Goal: Transaction & Acquisition: Purchase product/service

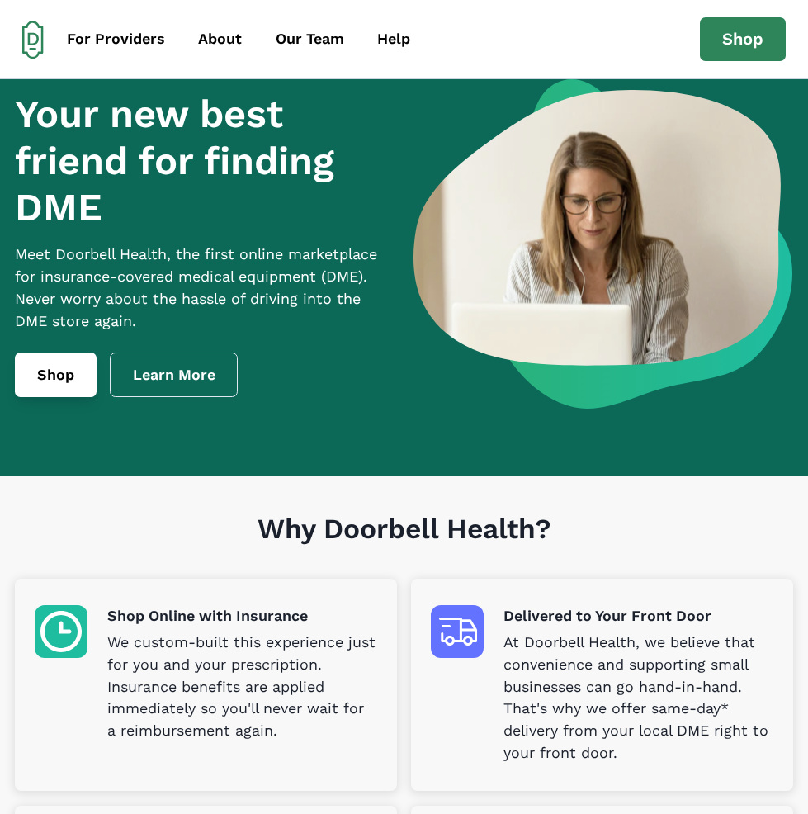
click at [83, 397] on link "Shop" at bounding box center [56, 374] width 82 height 45
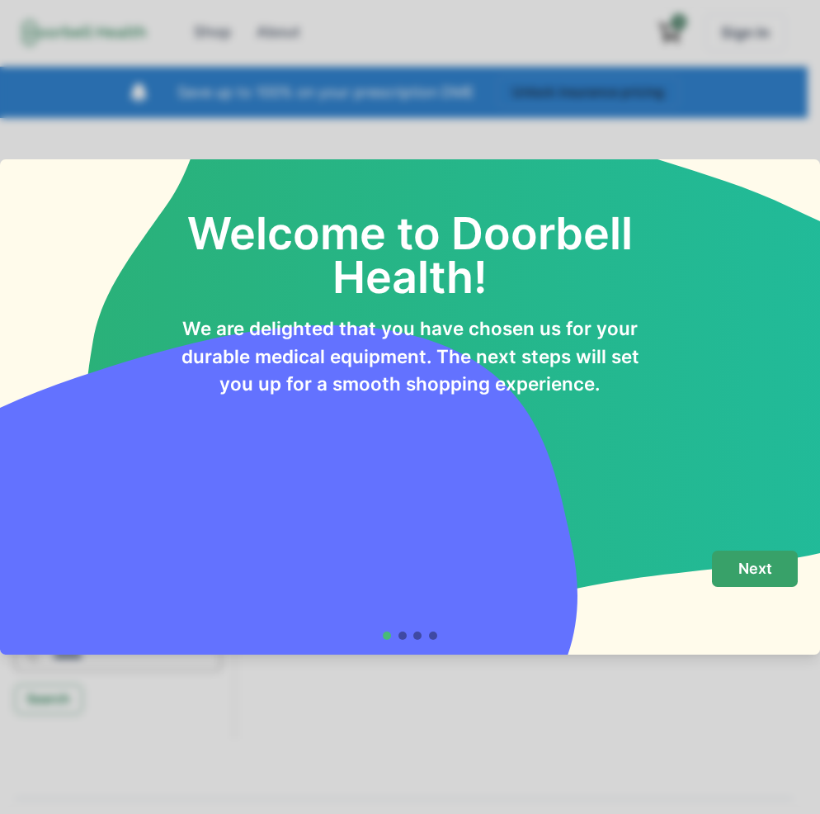
click at [771, 576] on p "Next" at bounding box center [756, 569] width 34 height 18
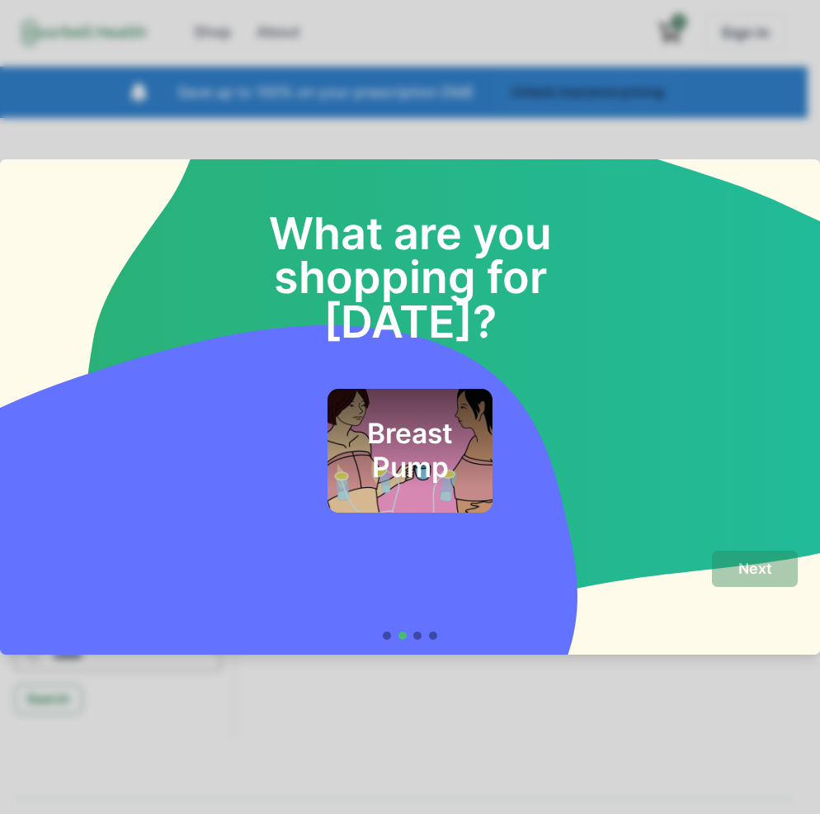
click at [435, 448] on h2 "Breast Pump" at bounding box center [410, 450] width 120 height 67
click at [749, 569] on p "Next" at bounding box center [756, 569] width 34 height 18
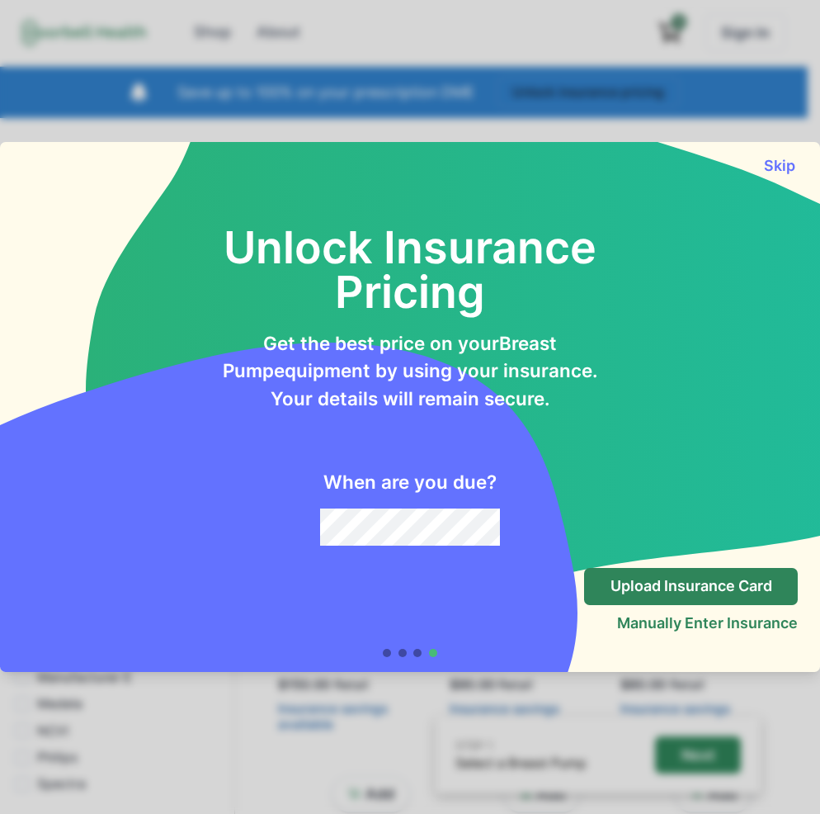
click at [788, 175] on div "Unlock Insurance Pricing Get the best price on your Breast Pump equipment by us…" at bounding box center [410, 363] width 820 height 379
click at [777, 164] on button "Skip" at bounding box center [779, 165] width 37 height 17
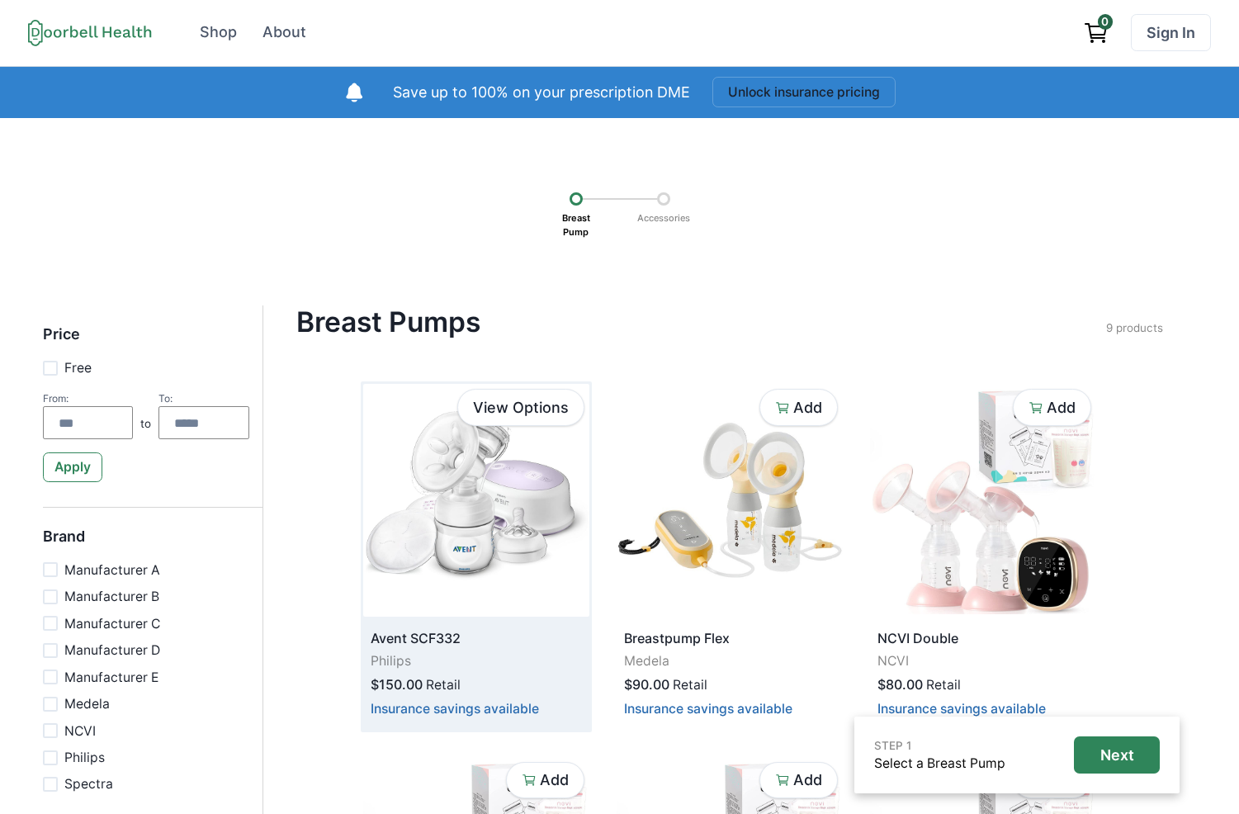
click at [508, 506] on img at bounding box center [476, 500] width 226 height 233
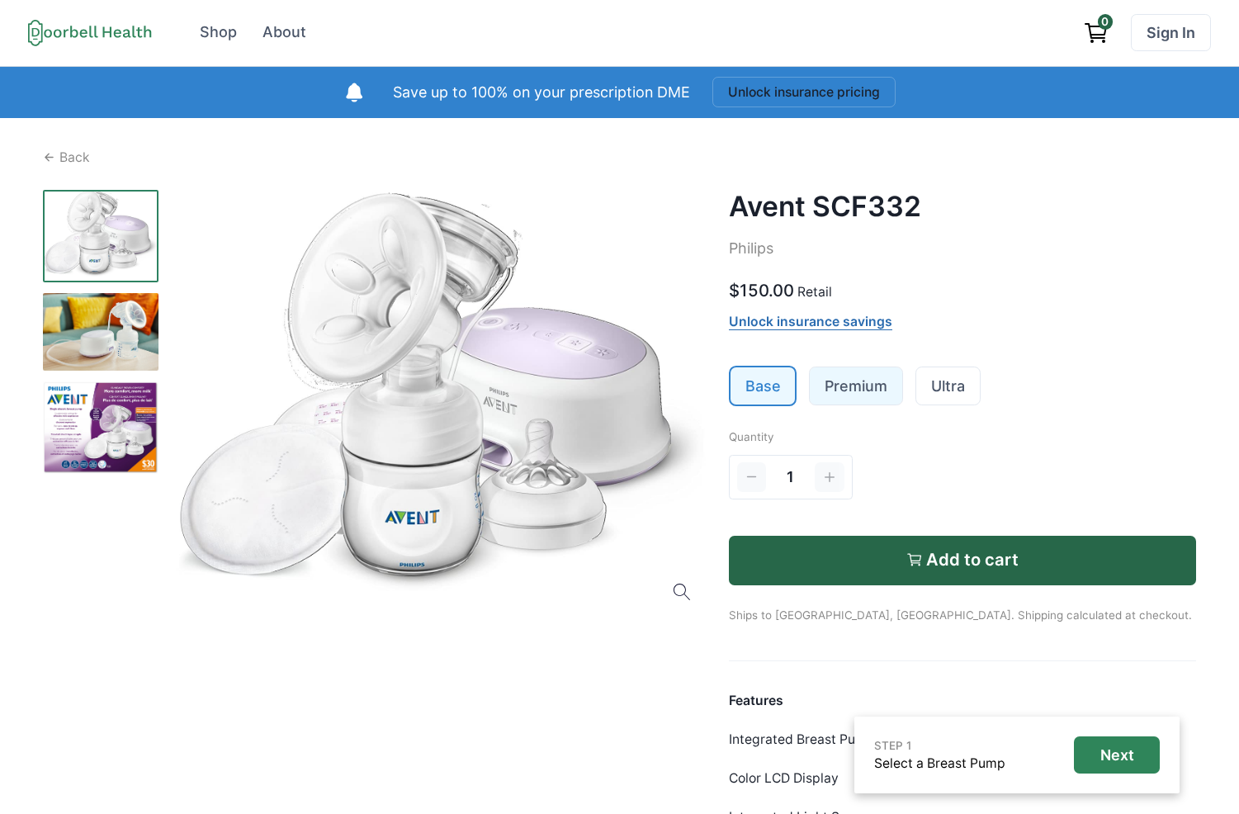
click at [835, 395] on link "Premium" at bounding box center [856, 385] width 92 height 37
click at [765, 394] on link "Base" at bounding box center [762, 385] width 65 height 37
click at [845, 411] on div "Avent SCF332 Philips $150.00 Retail Unlock insurance savings Base Premium Ultra…" at bounding box center [963, 596] width 468 height 812
click at [843, 389] on link "Premium" at bounding box center [856, 385] width 92 height 37
click at [751, 387] on link "Base" at bounding box center [762, 385] width 65 height 37
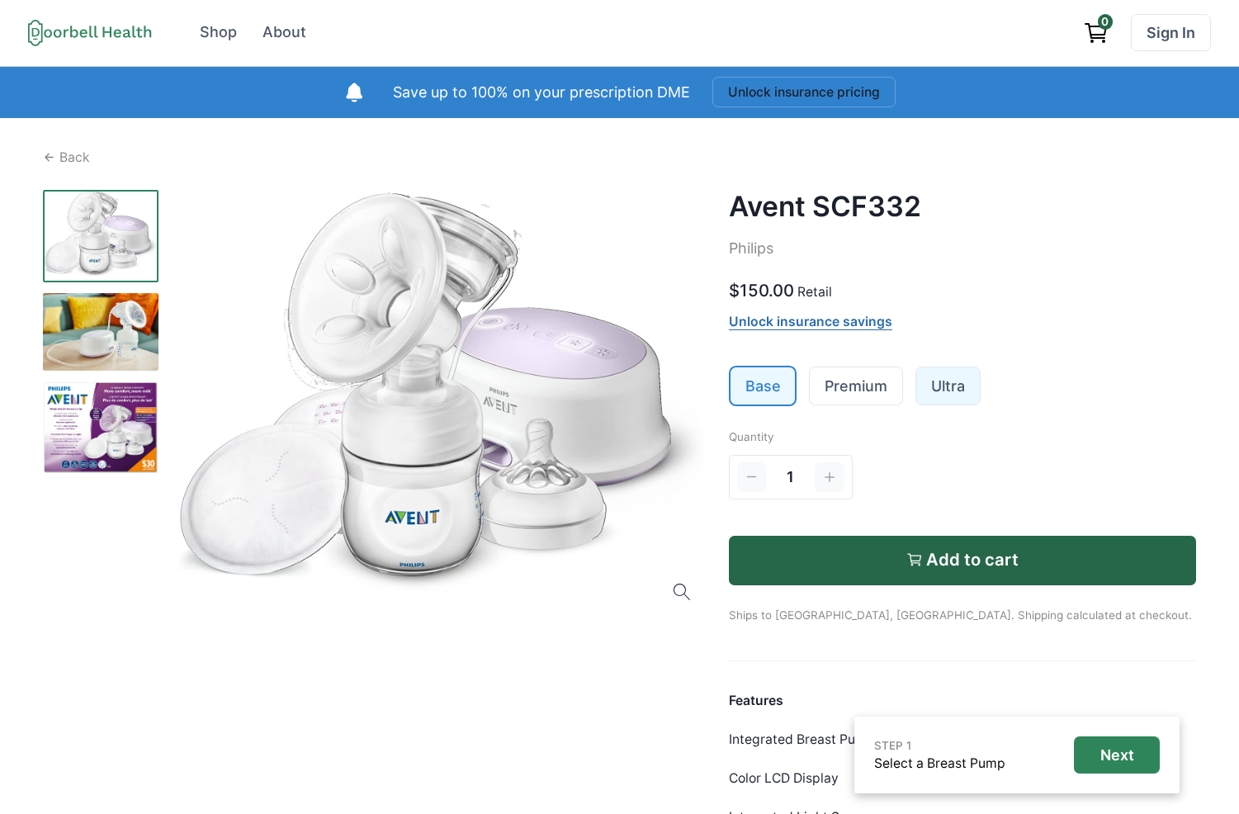
click at [928, 383] on link "Ultra" at bounding box center [948, 385] width 64 height 37
click at [870, 393] on link "Premium" at bounding box center [856, 385] width 92 height 37
click at [758, 395] on link "Base" at bounding box center [762, 385] width 65 height 37
click at [880, 405] on li "Premium" at bounding box center [856, 386] width 96 height 40
click at [859, 390] on link "Premium" at bounding box center [856, 385] width 92 height 37
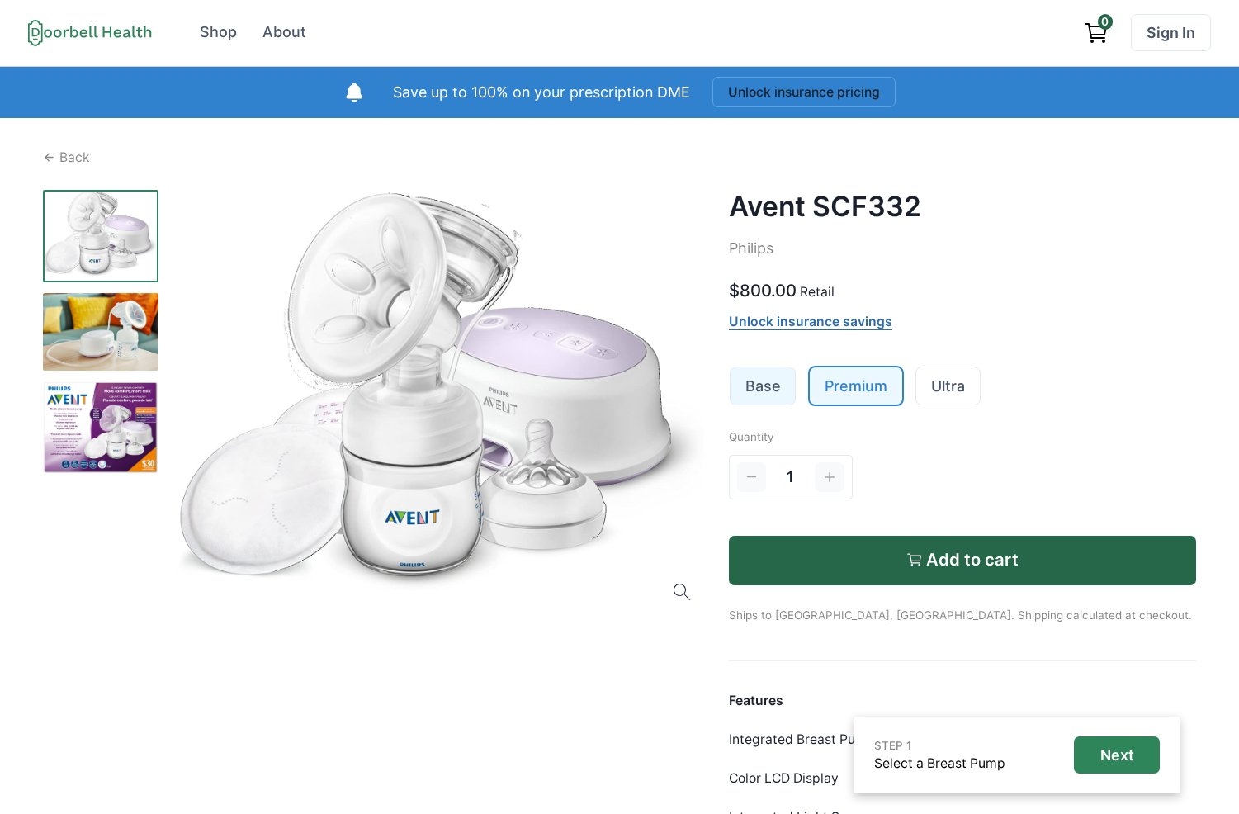
click at [772, 385] on link "Base" at bounding box center [762, 385] width 65 height 37
click at [816, 256] on p "Philips" at bounding box center [963, 249] width 468 height 22
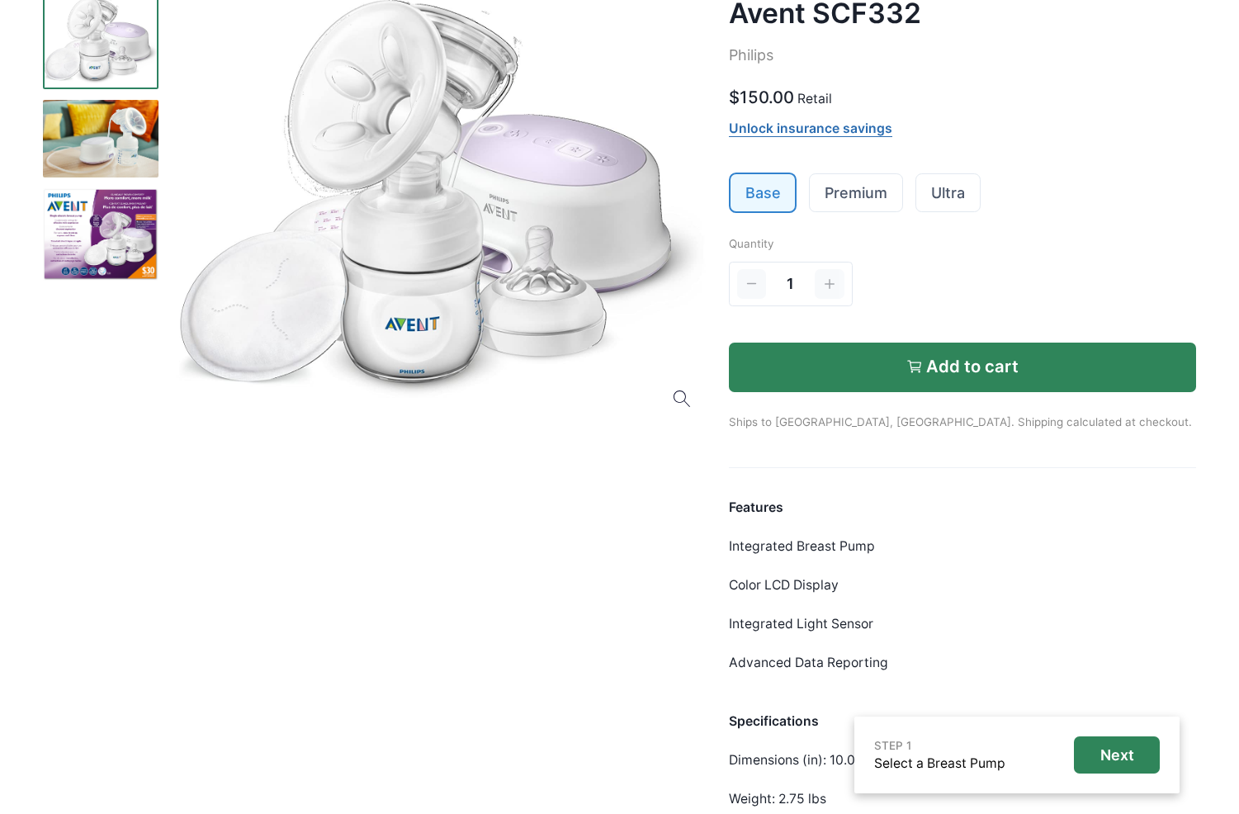
scroll to position [198, 0]
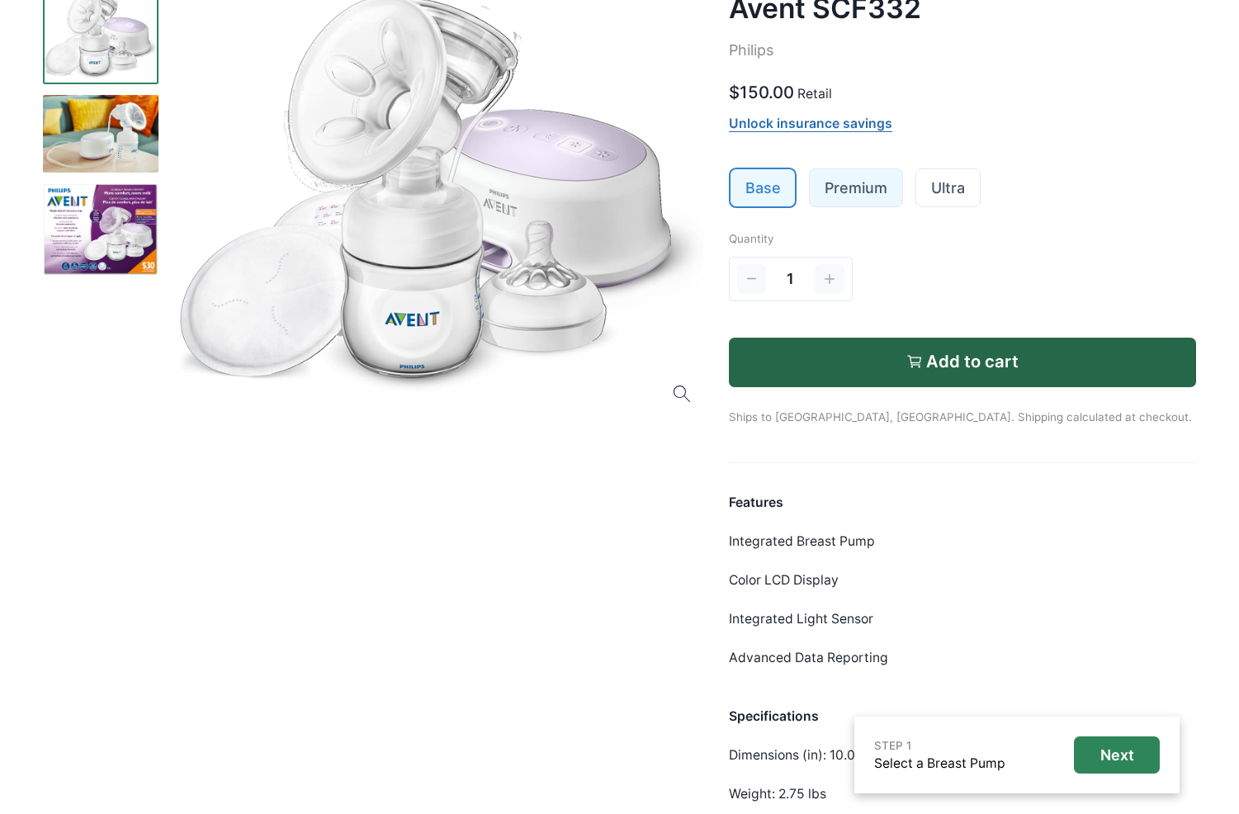
click at [839, 179] on link "Premium" at bounding box center [856, 187] width 92 height 37
click at [761, 201] on link "Base" at bounding box center [762, 187] width 65 height 37
click at [858, 196] on link "Premium" at bounding box center [856, 187] width 92 height 37
click at [944, 196] on link "Ultra" at bounding box center [948, 187] width 64 height 37
click at [775, 195] on link "Base" at bounding box center [762, 187] width 65 height 37
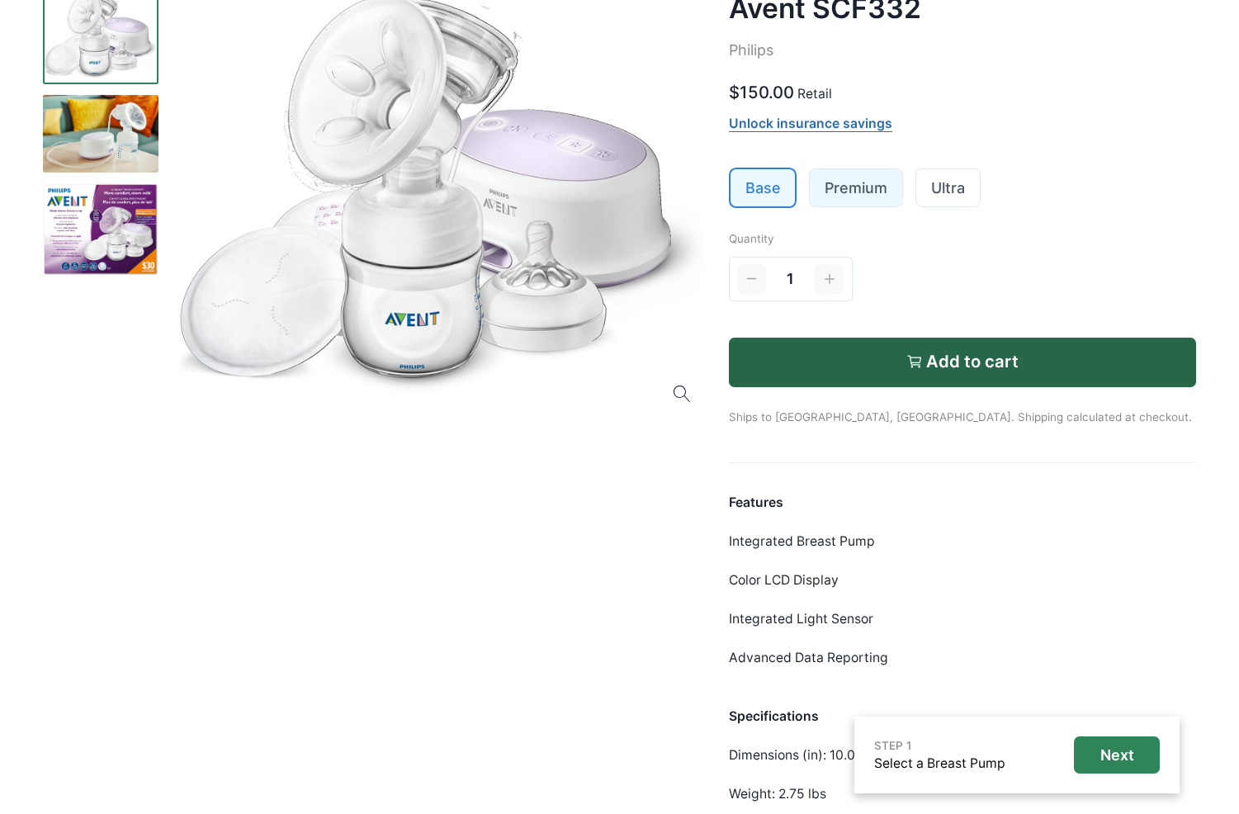
click at [843, 197] on link "Premium" at bounding box center [856, 187] width 92 height 37
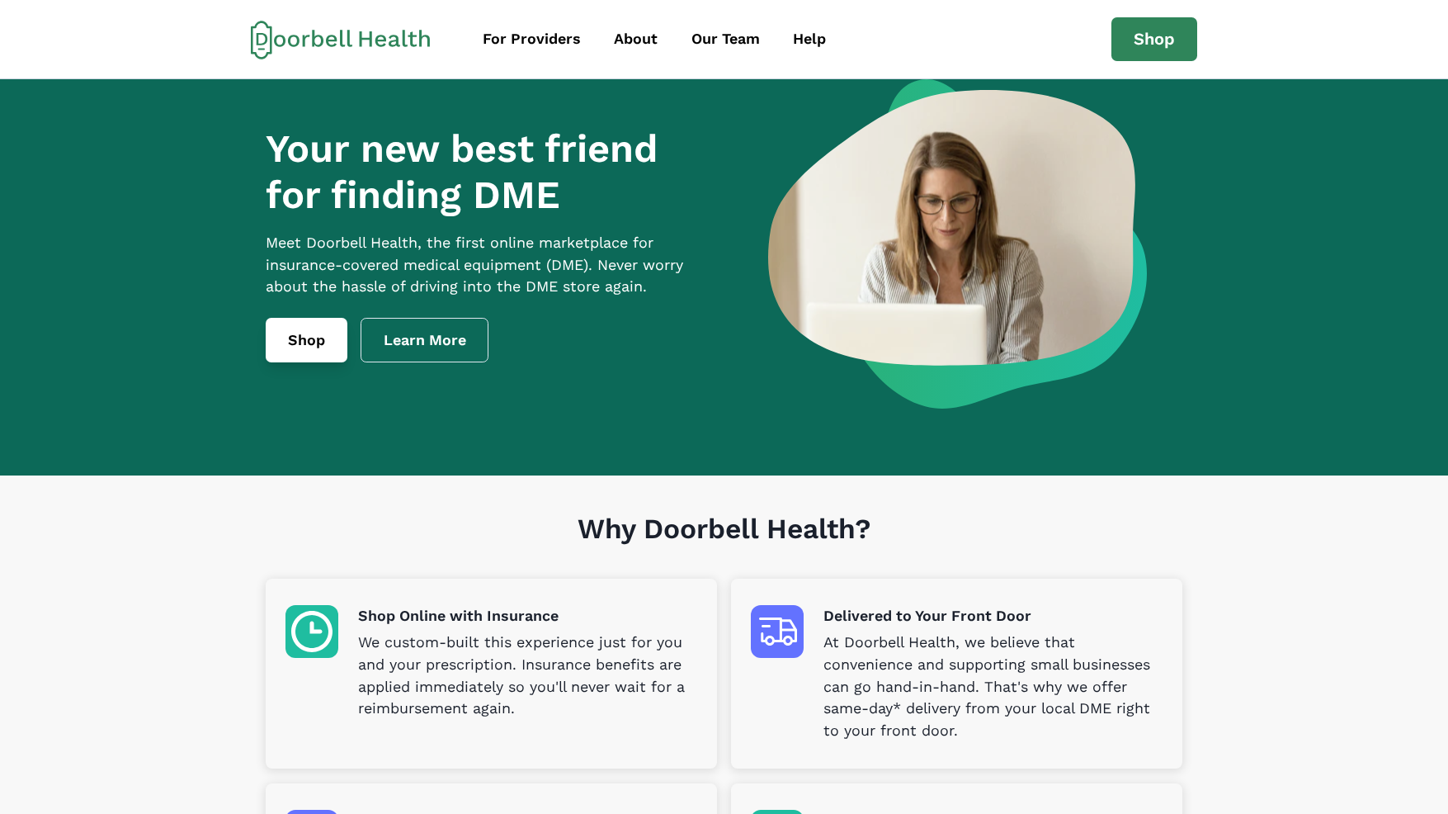
click at [287, 362] on link "Shop" at bounding box center [307, 340] width 82 height 45
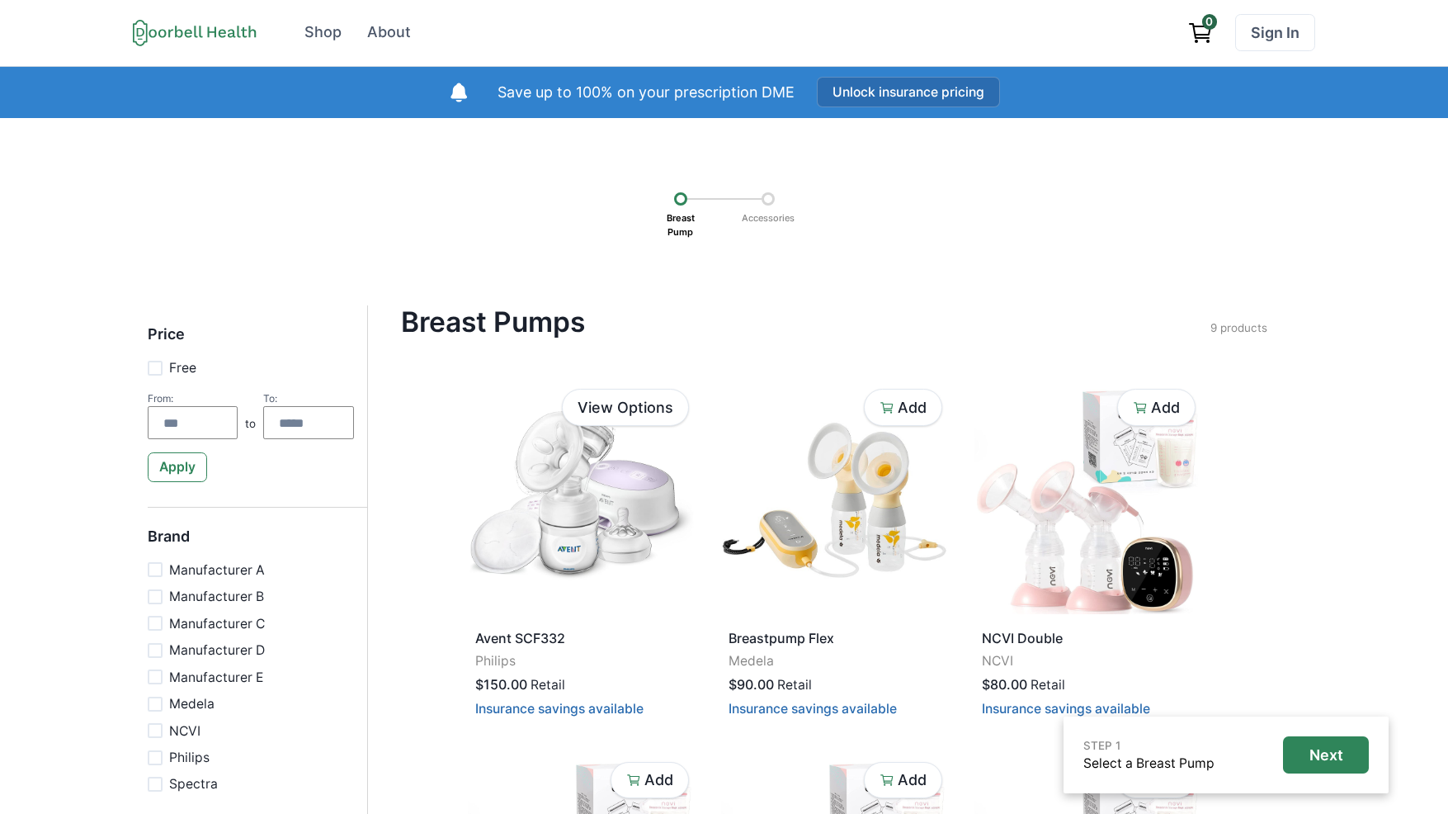
click at [903, 87] on button "Unlock insurance pricing" at bounding box center [908, 92] width 183 height 31
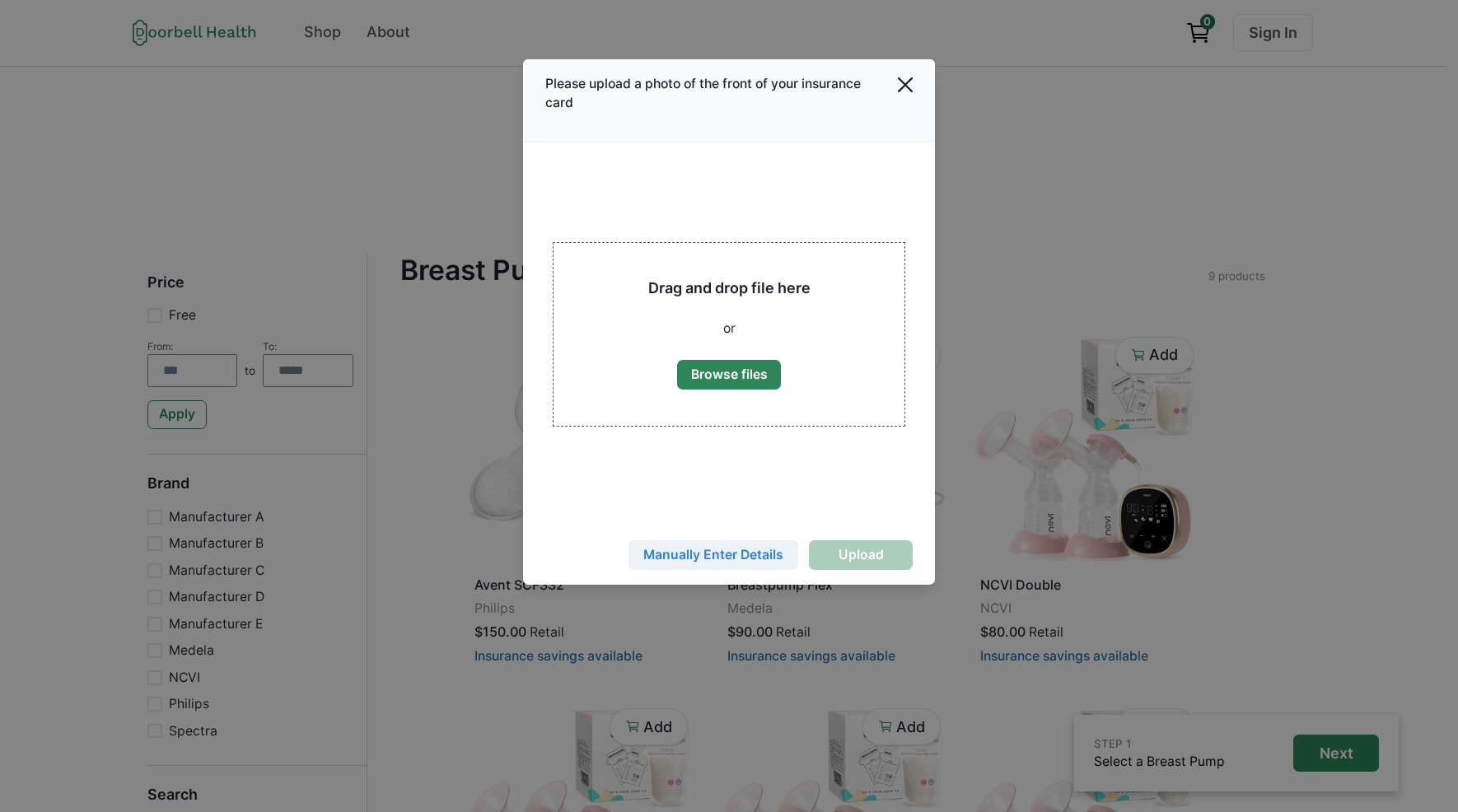
click at [718, 549] on button "Manually Enter Details" at bounding box center [714, 555] width 170 height 30
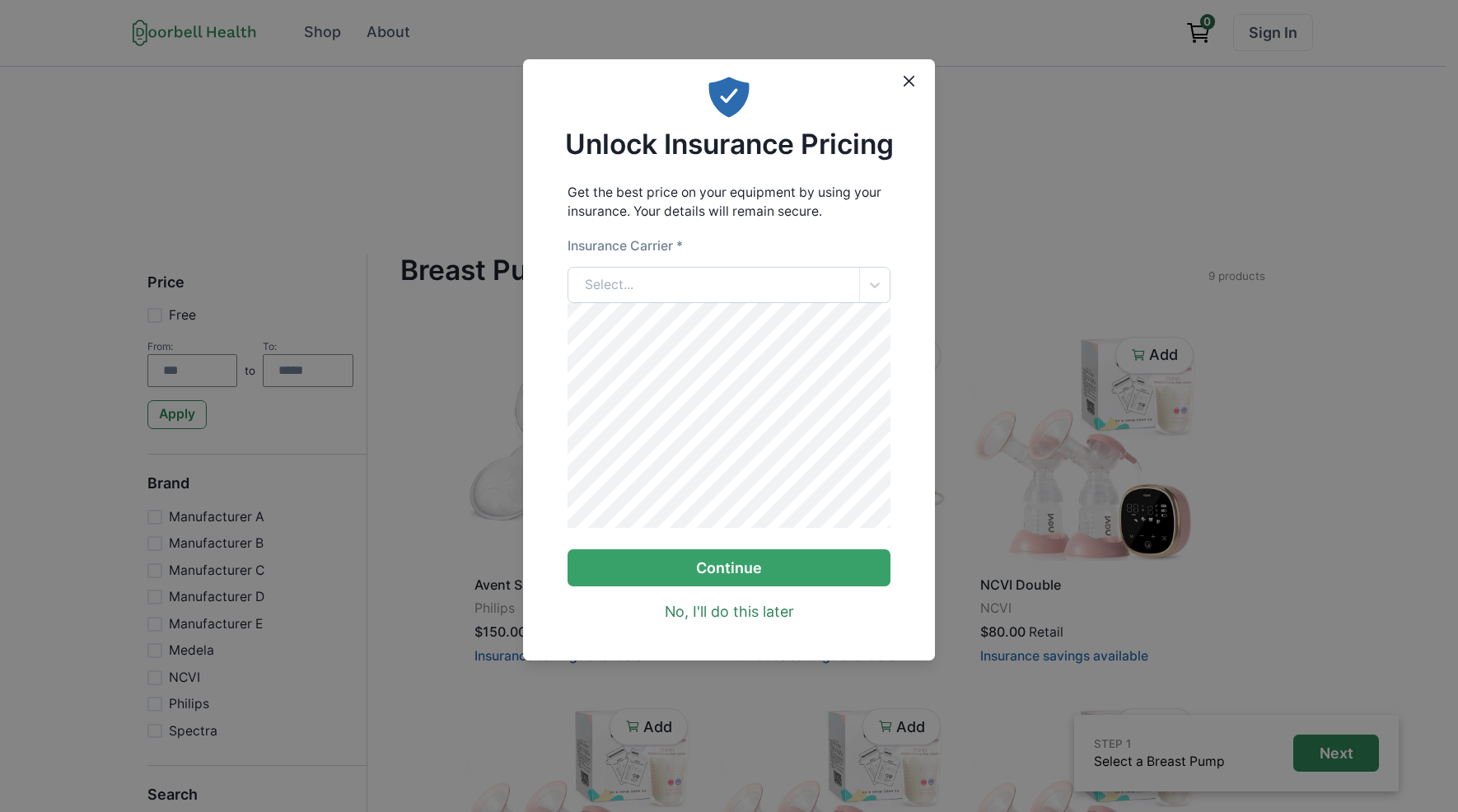
click at [725, 291] on div "Select..." at bounding box center [714, 284] width 291 height 35
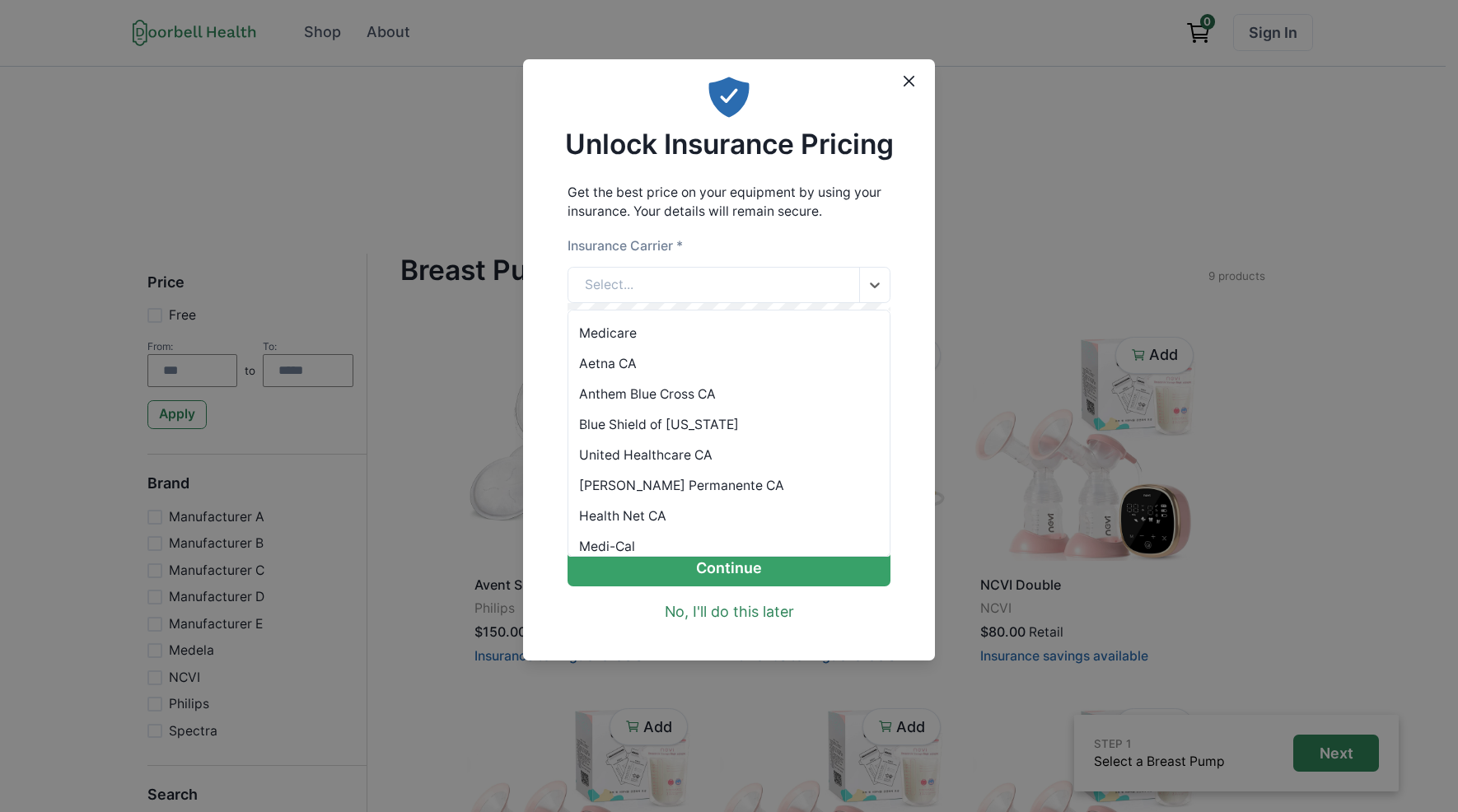
click at [705, 389] on div "Anthem Blue Cross CA" at bounding box center [729, 394] width 322 height 31
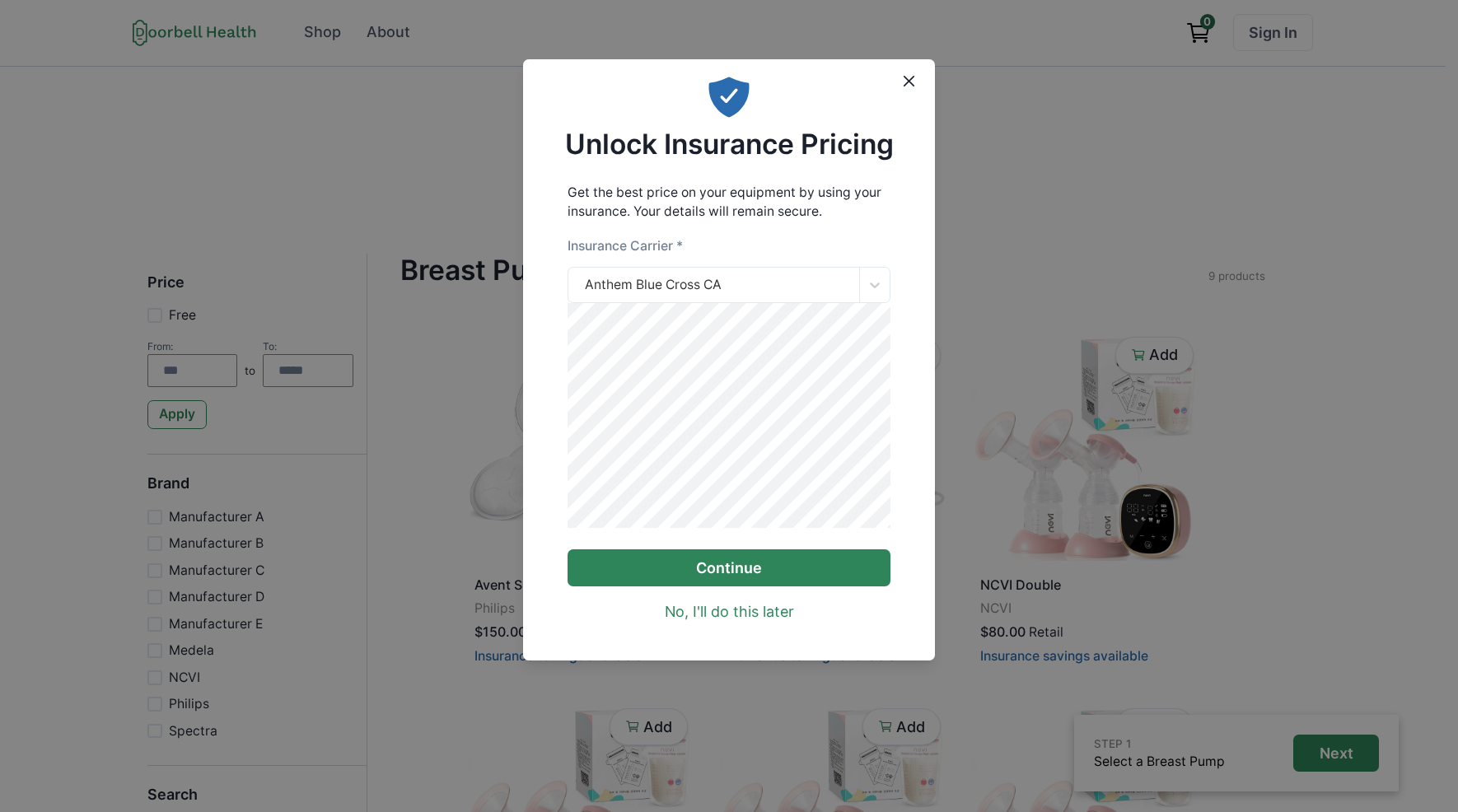
click at [730, 579] on button "Continue" at bounding box center [729, 567] width 323 height 37
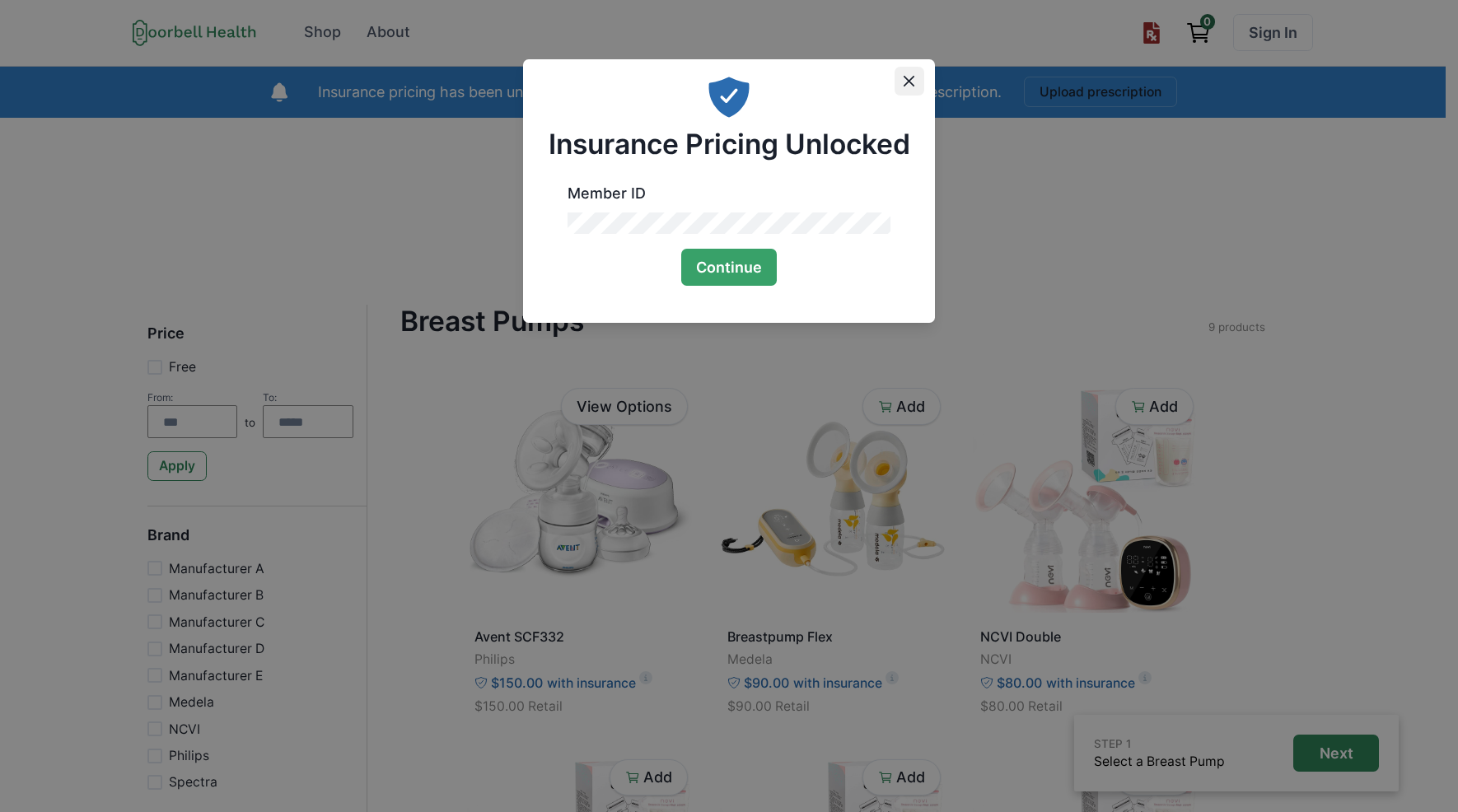
click at [912, 81] on icon "Close" at bounding box center [908, 81] width 11 height 11
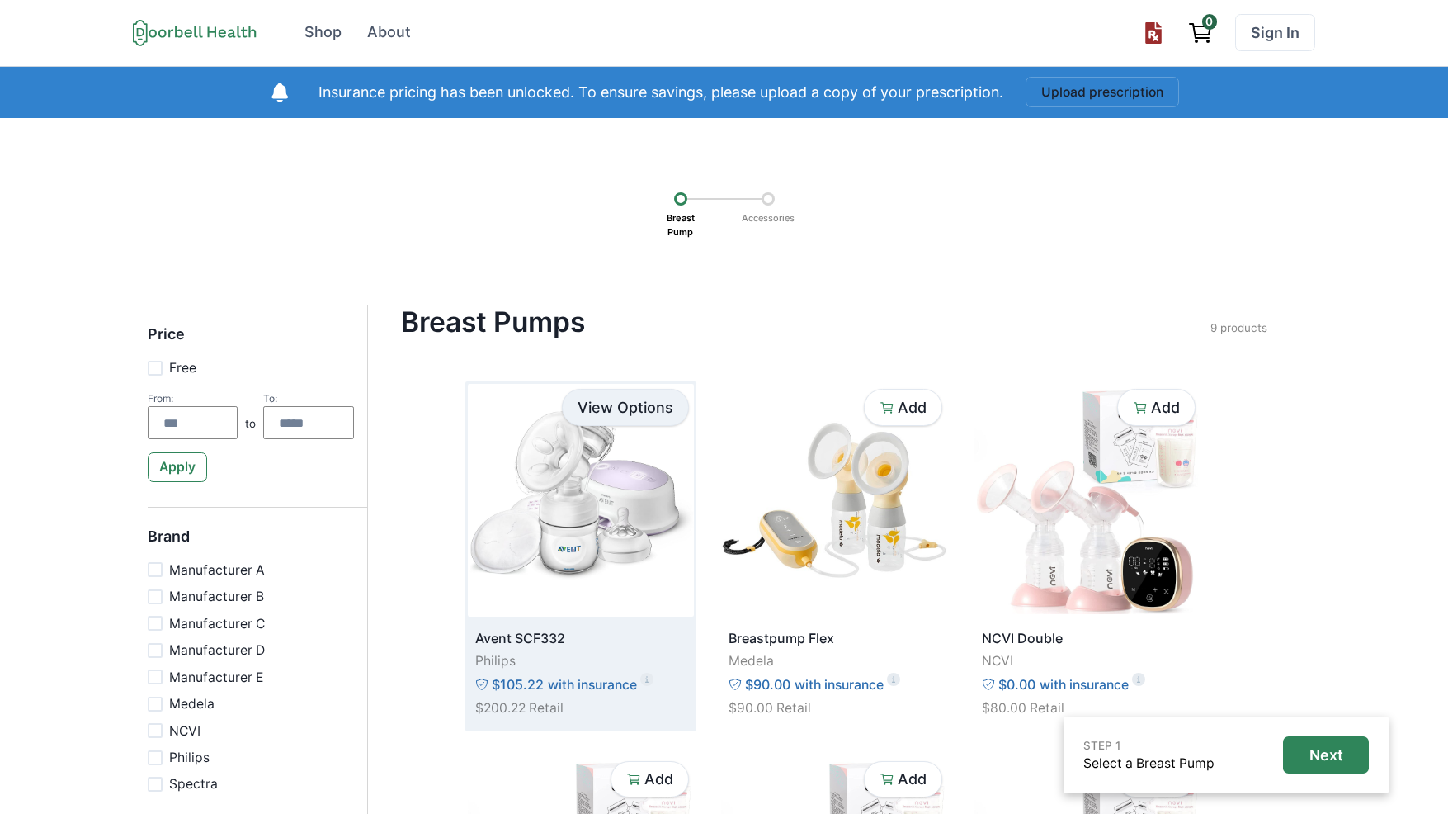
drag, startPoint x: 634, startPoint y: 445, endPoint x: 603, endPoint y: 416, distance: 42.0
click at [603, 416] on div "View Options Avent SCF332 Philips $105.22 with insurance $200.22 Retail" at bounding box center [580, 555] width 231 height 349
click at [599, 447] on img at bounding box center [581, 500] width 226 height 233
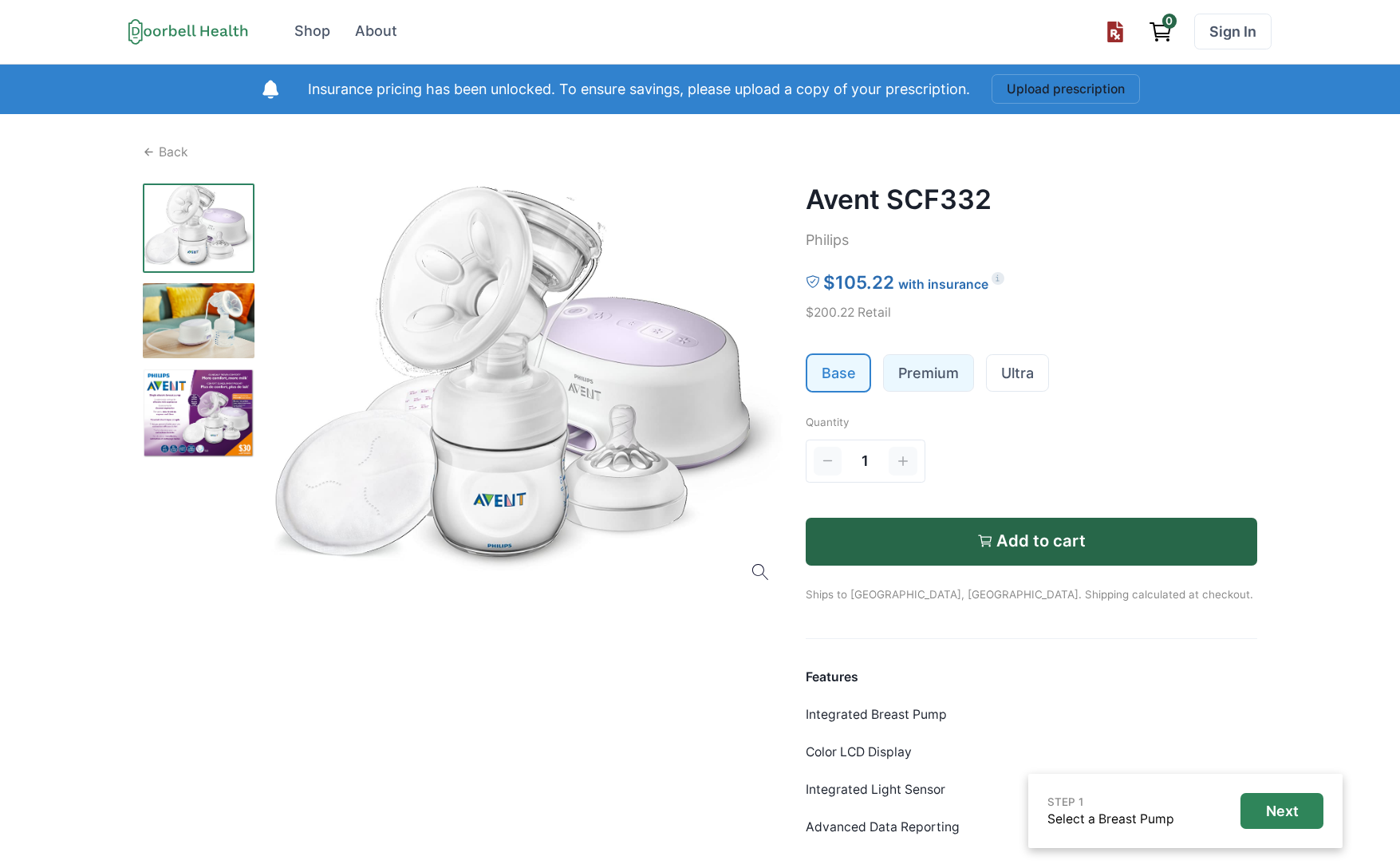
click at [916, 370] on link "Premium" at bounding box center [928, 372] width 89 height 36
click at [843, 364] on link "Base" at bounding box center [838, 372] width 63 height 36
click at [937, 379] on link "Premium" at bounding box center [928, 372] width 89 height 36
click at [1012, 386] on link "Ultra" at bounding box center [1018, 372] width 62 height 36
click at [847, 377] on link "Base" at bounding box center [838, 372] width 63 height 36
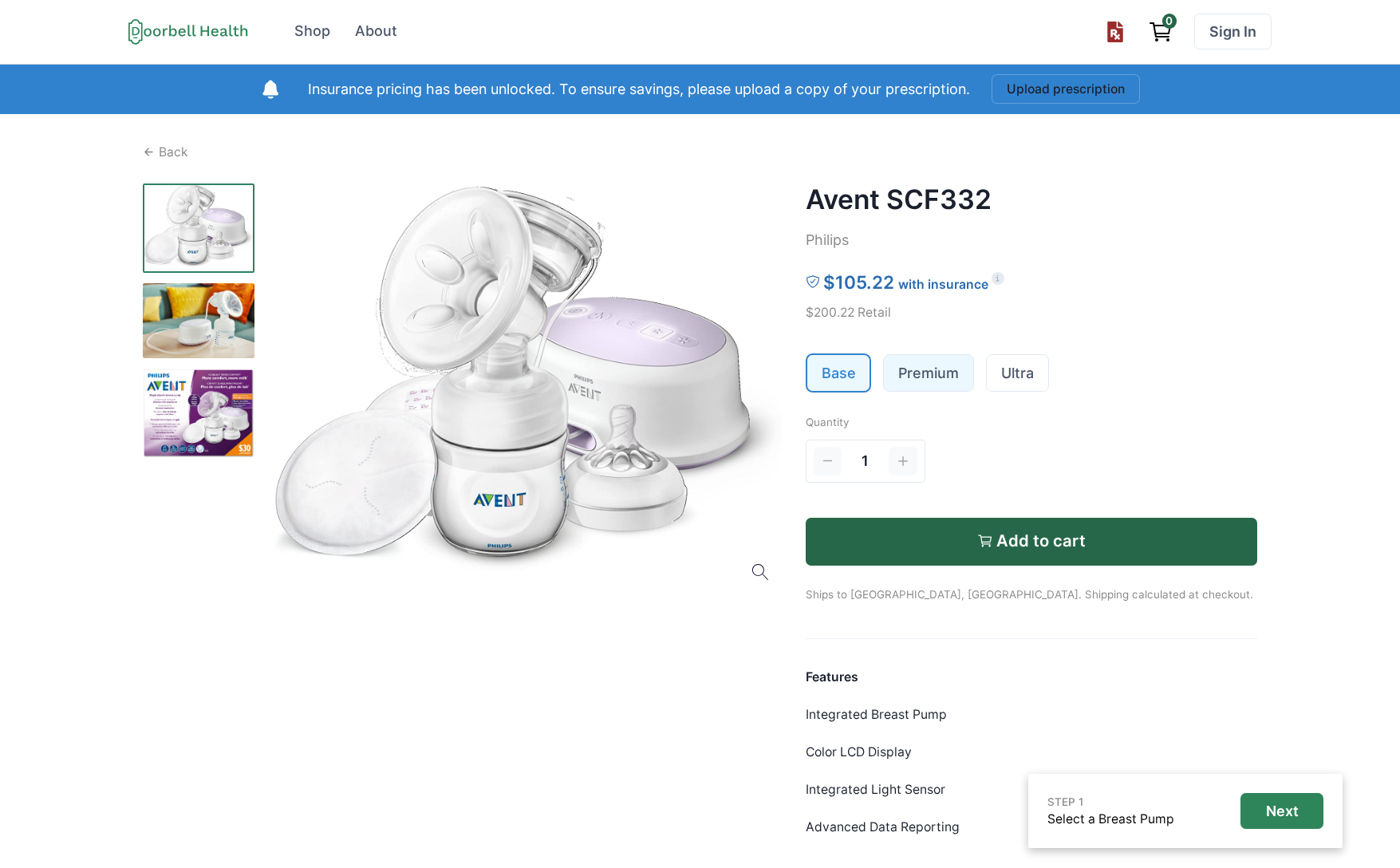
click at [912, 383] on link "Premium" at bounding box center [928, 372] width 89 height 36
click at [1013, 383] on link "Ultra" at bounding box center [1018, 372] width 62 height 36
click at [929, 369] on link "Premium" at bounding box center [928, 372] width 89 height 36
click at [803, 378] on div "Back Avent SCF332 Philips $705.00 with insurance $800.00 Retail Base Premium Ul…" at bounding box center [701, 556] width 1116 height 825
click at [818, 369] on link "Base" at bounding box center [838, 372] width 63 height 36
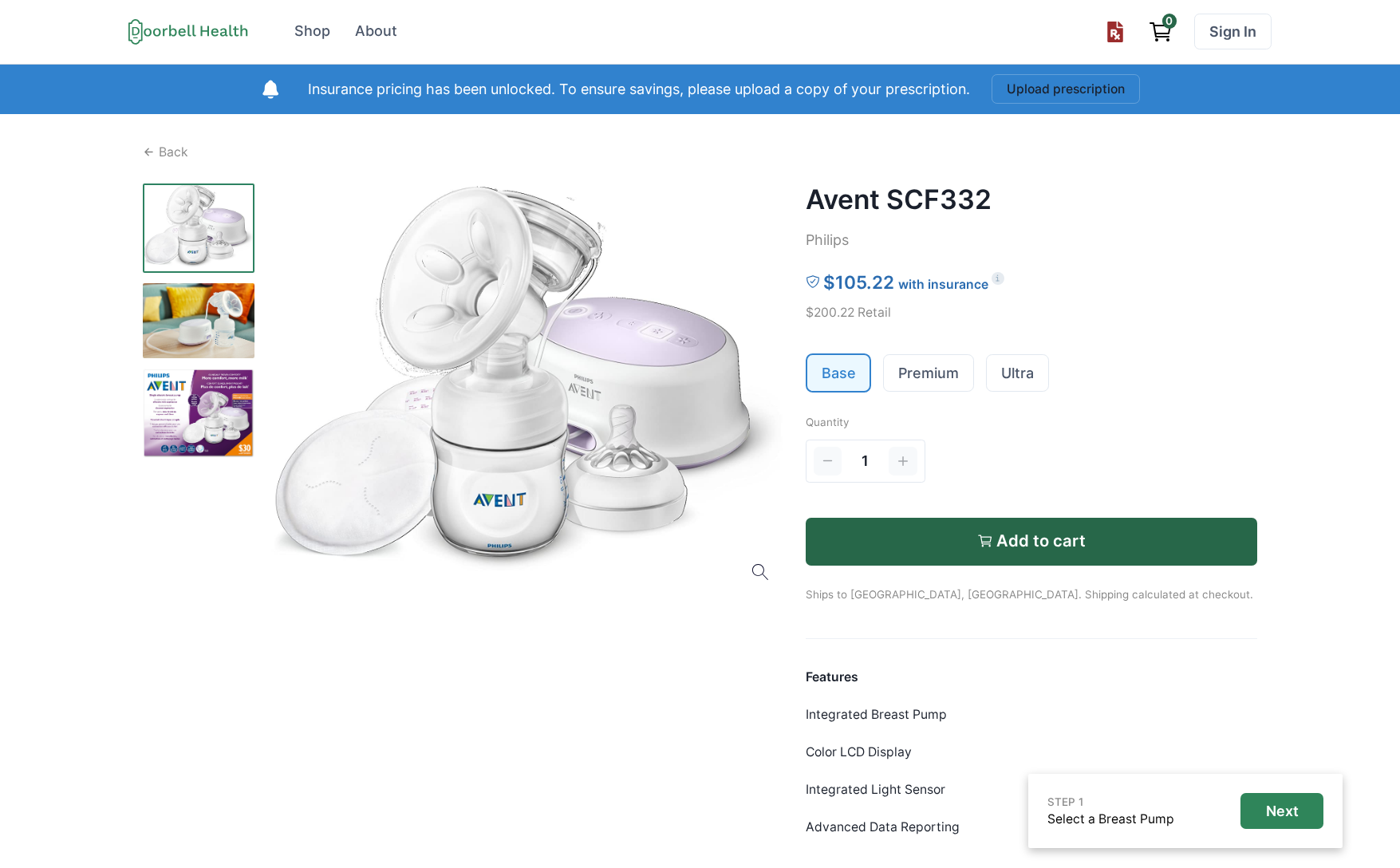
click at [884, 184] on h2 "Avent SCF332" at bounding box center [1033, 199] width 452 height 32
click at [869, 186] on h2 "Avent SCF332" at bounding box center [1033, 199] width 452 height 32
click at [1288, 124] on div "Open menu Shop About Sign In Terms of Service Privacy Shop About 0 Sign In Insu…" at bounding box center [700, 553] width 1400 height 1107
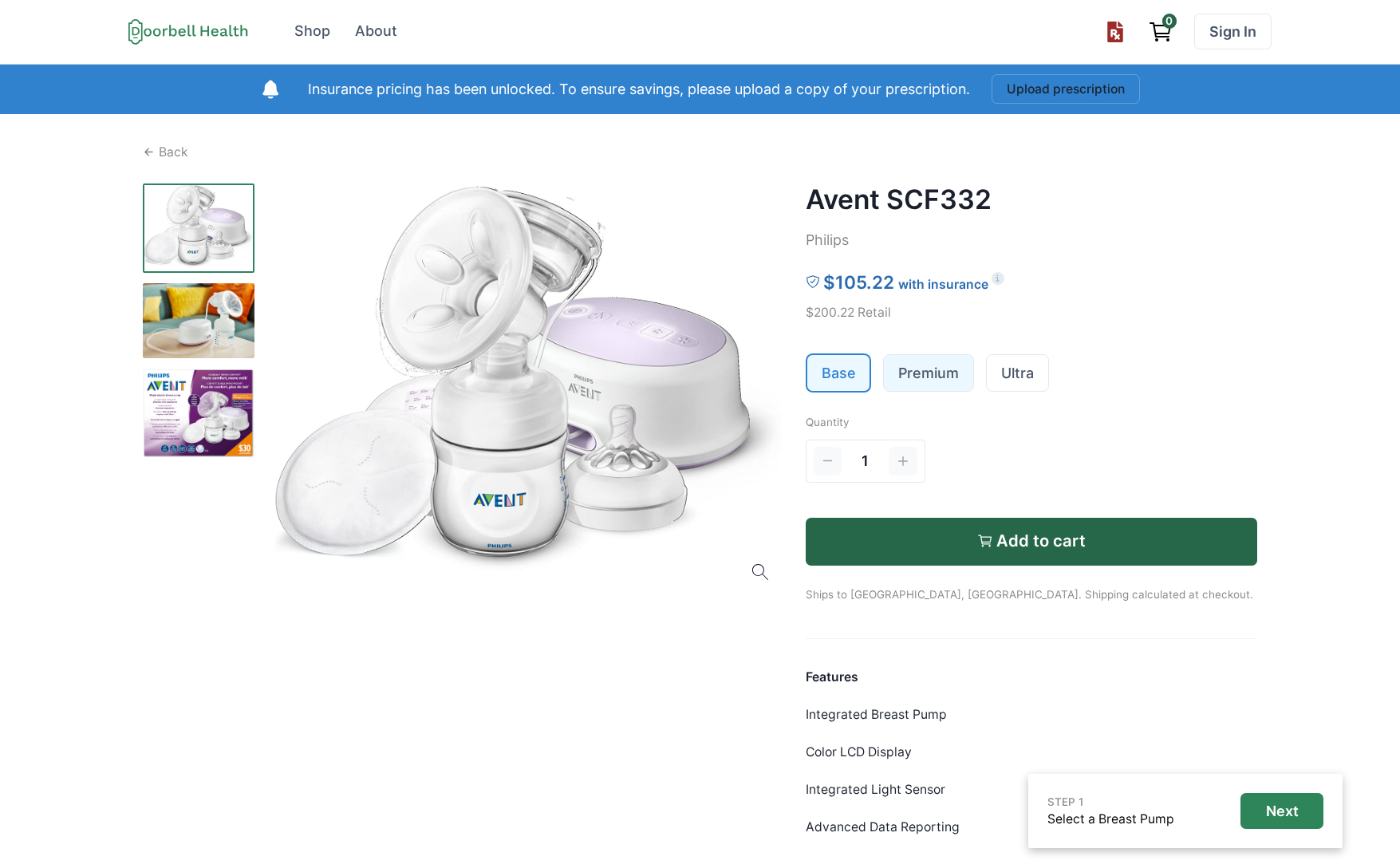
click at [923, 379] on link "Premium" at bounding box center [928, 372] width 89 height 36
click at [864, 377] on link "Base" at bounding box center [838, 372] width 63 height 36
click at [945, 381] on link "Premium" at bounding box center [928, 372] width 89 height 36
click at [1024, 376] on link "Ultra" at bounding box center [1018, 372] width 62 height 36
click at [851, 379] on link "Base" at bounding box center [838, 372] width 63 height 36
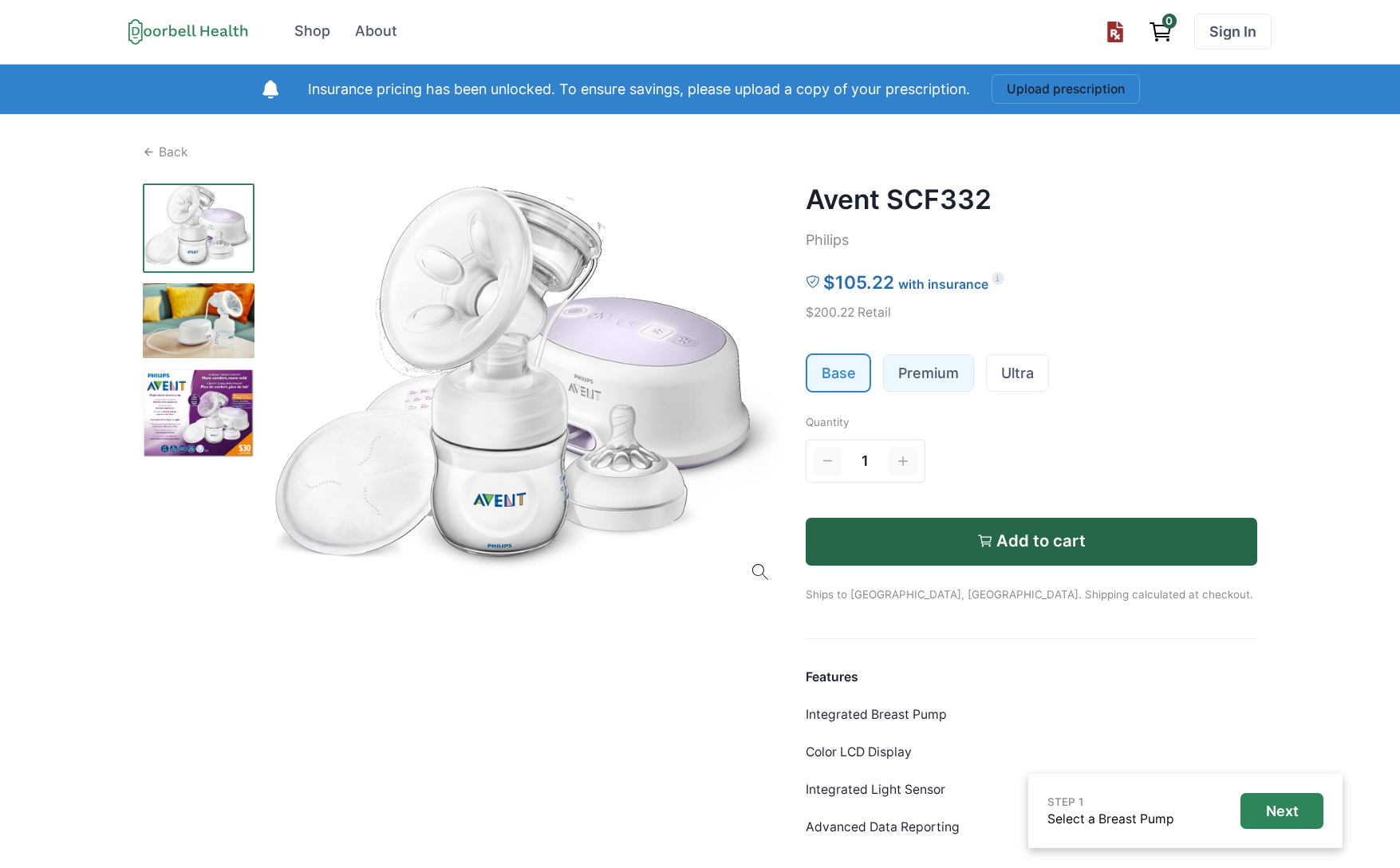
click at [917, 376] on link "Premium" at bounding box center [928, 372] width 89 height 36
click at [1023, 378] on link "Ultra" at bounding box center [1018, 372] width 62 height 36
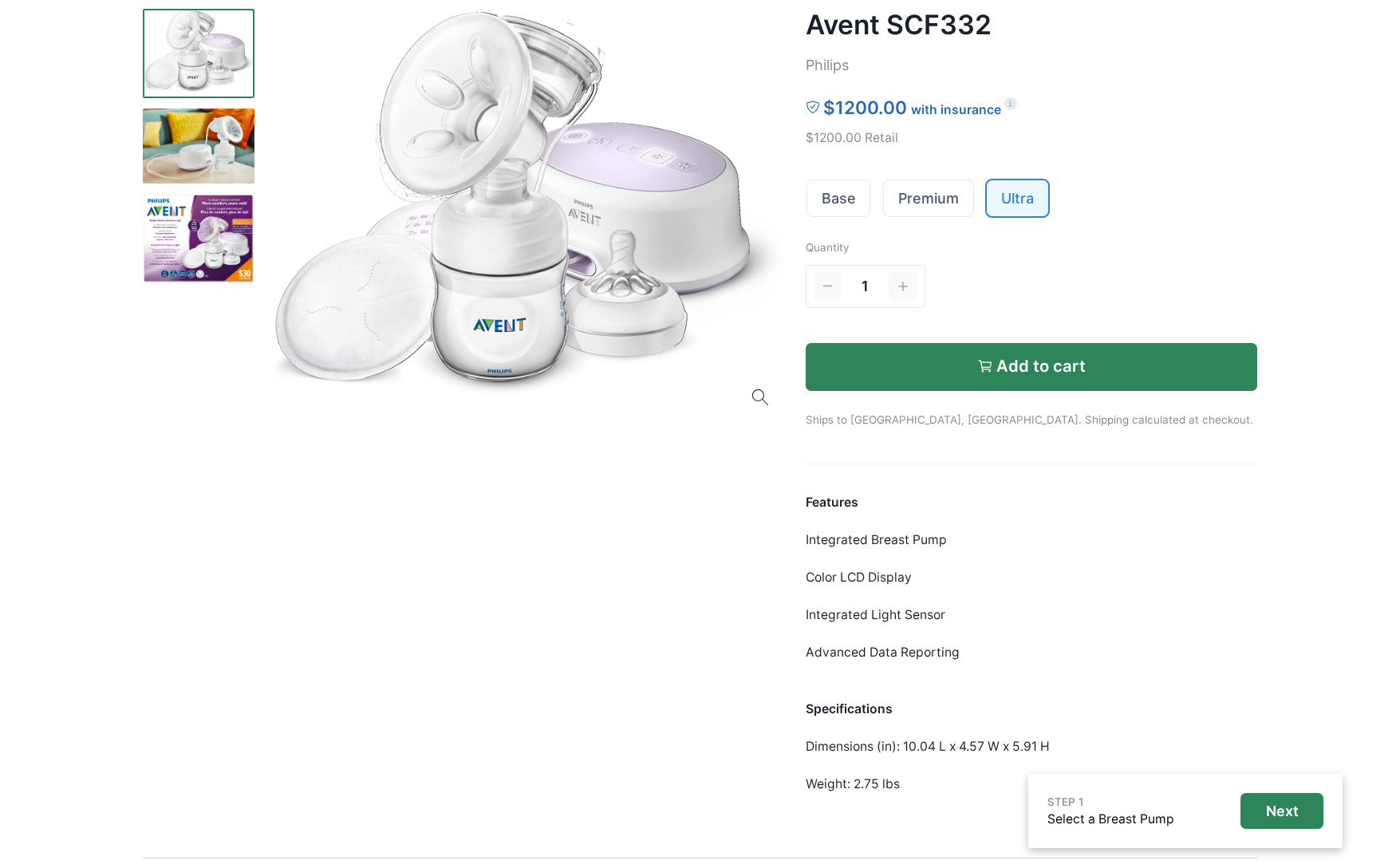
scroll to position [191, 0]
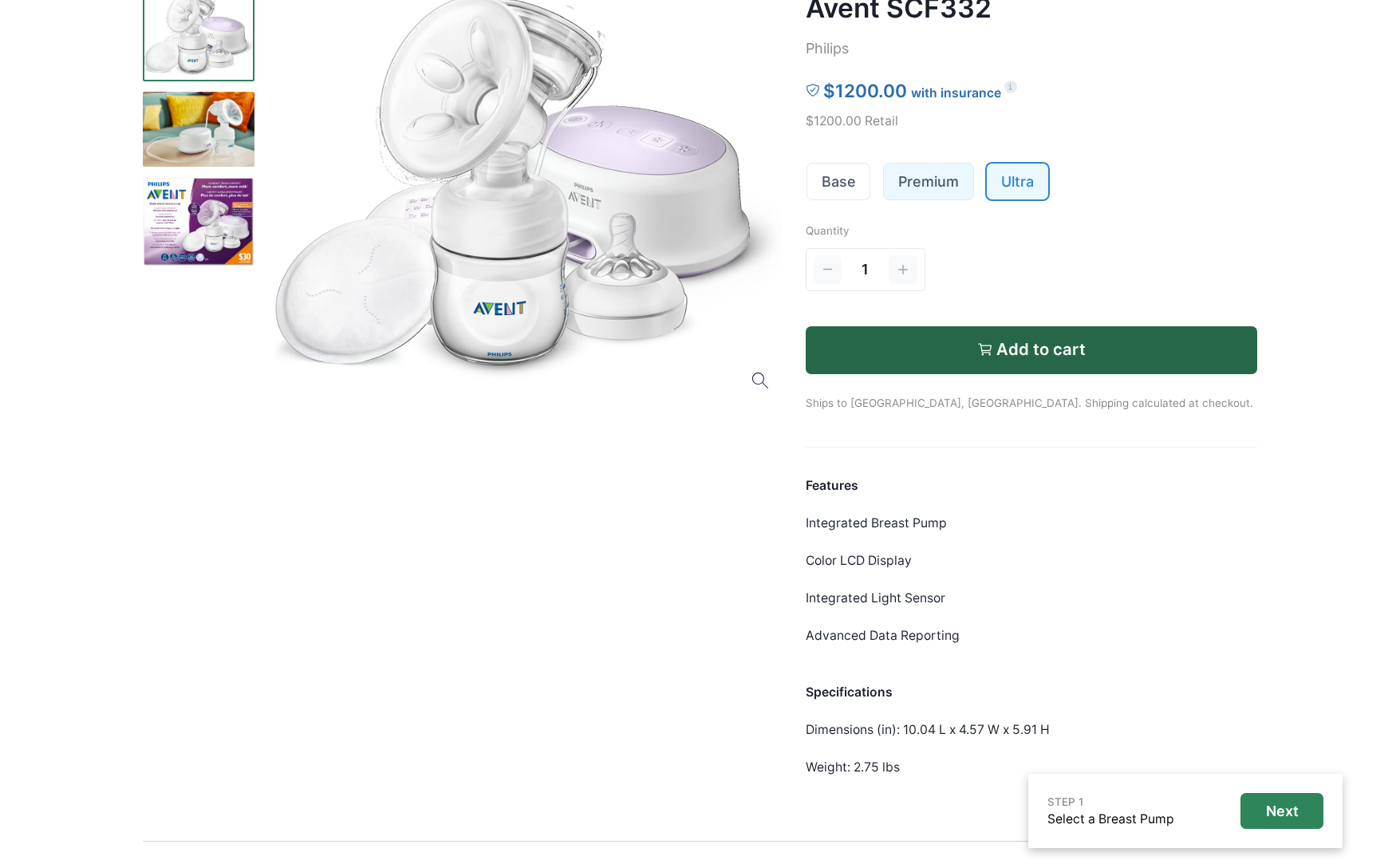
click at [909, 194] on link "Premium" at bounding box center [928, 181] width 89 height 36
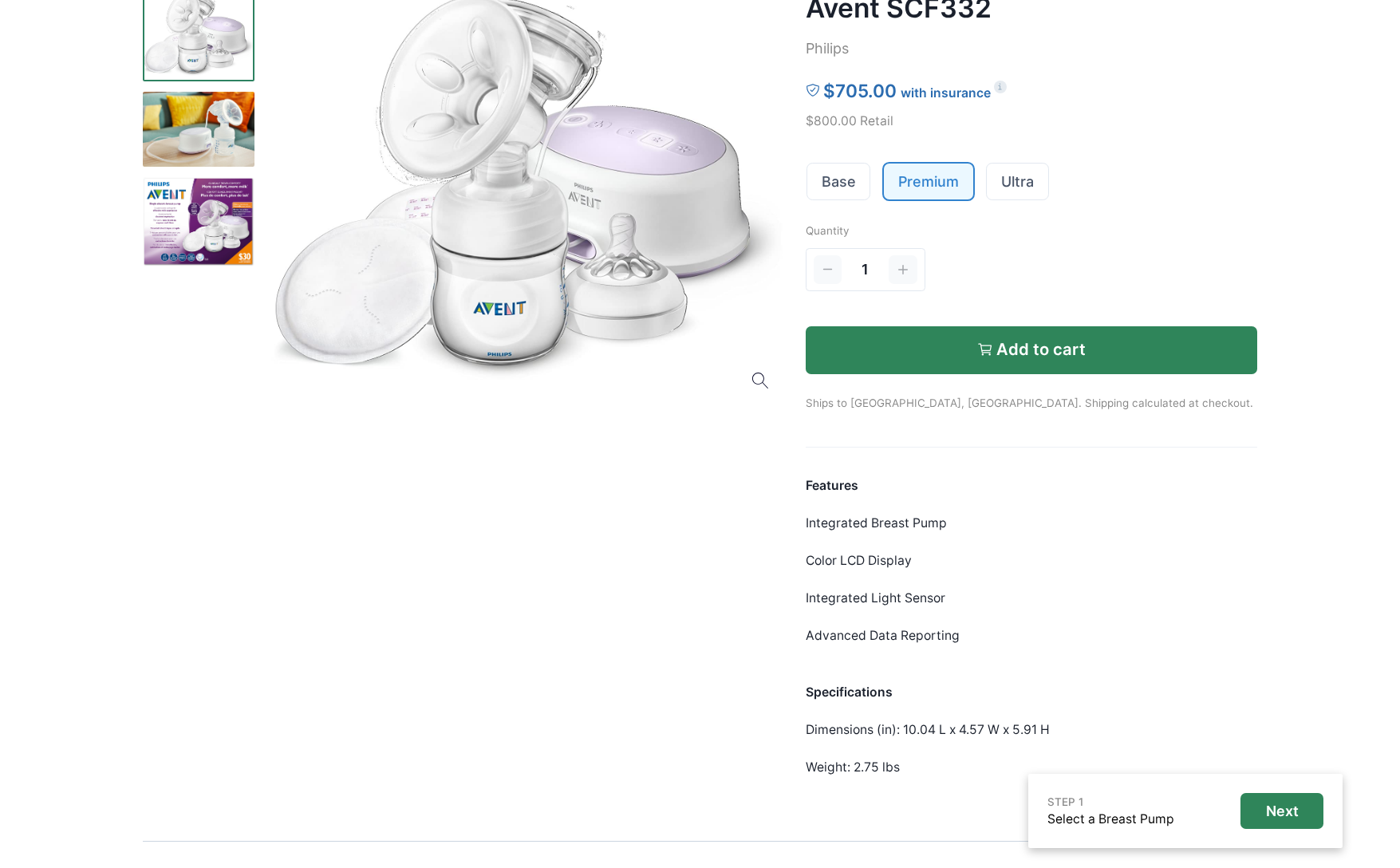
click at [990, 342] on icon "button" at bounding box center [985, 349] width 16 height 16
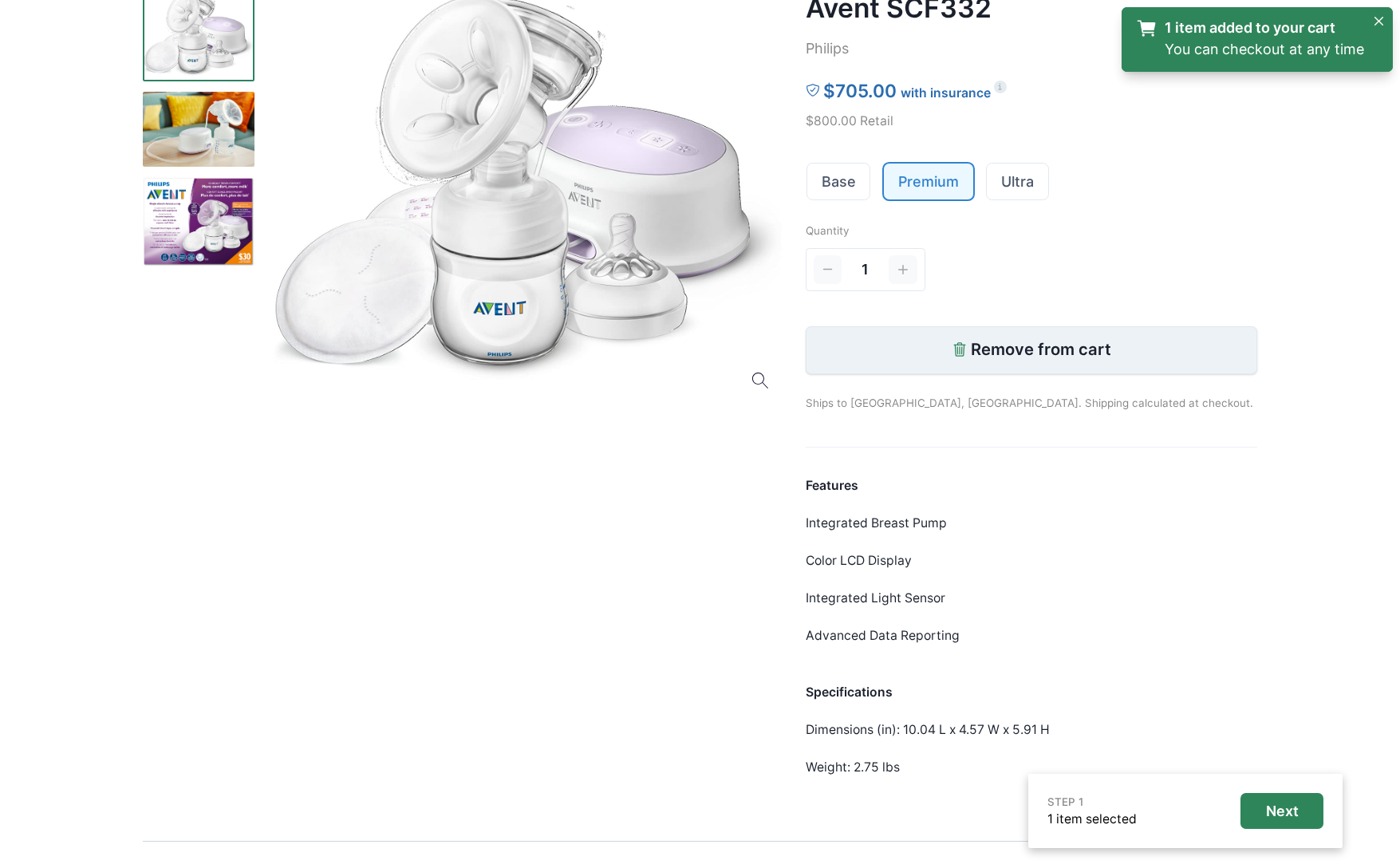
click at [989, 345] on p "Remove from cart" at bounding box center [1040, 350] width 140 height 19
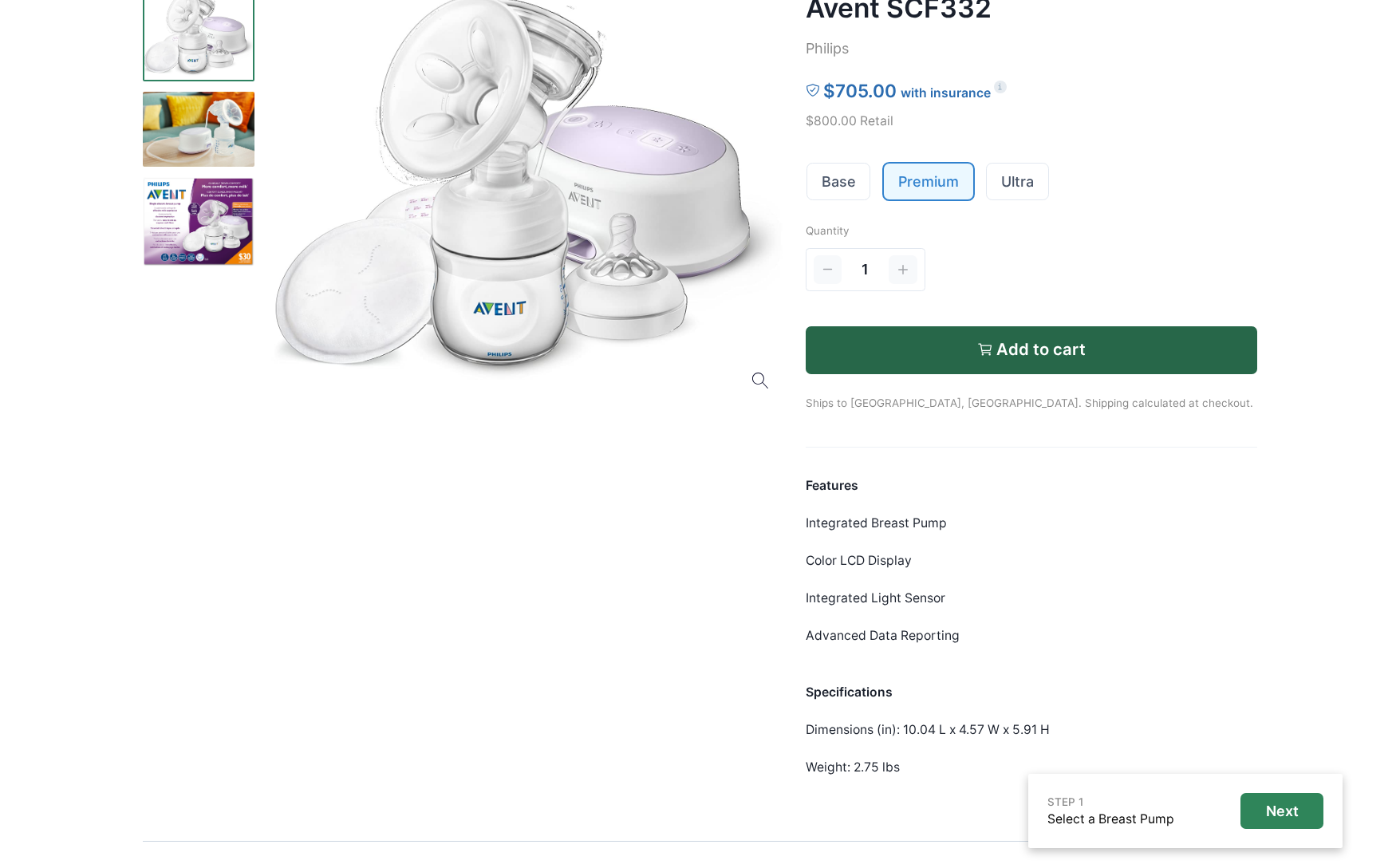
click at [1277, 483] on div "Open menu Shop About Sign In Terms of Service Privacy Shop About 0 Sign In Insu…" at bounding box center [700, 362] width 1400 height 1107
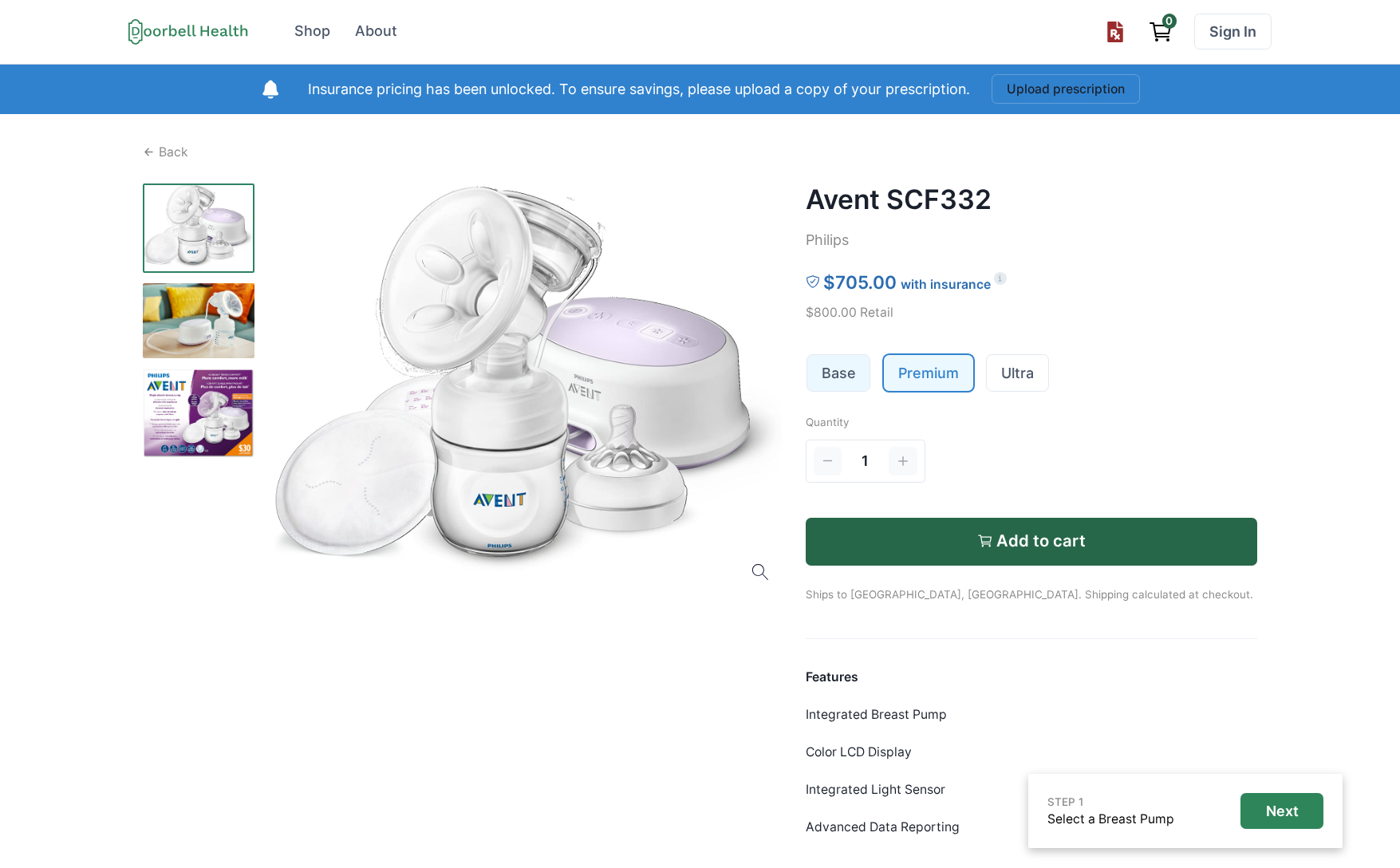
click at [851, 377] on link "Base" at bounding box center [838, 372] width 63 height 36
click at [917, 377] on link "Premium" at bounding box center [928, 372] width 89 height 36
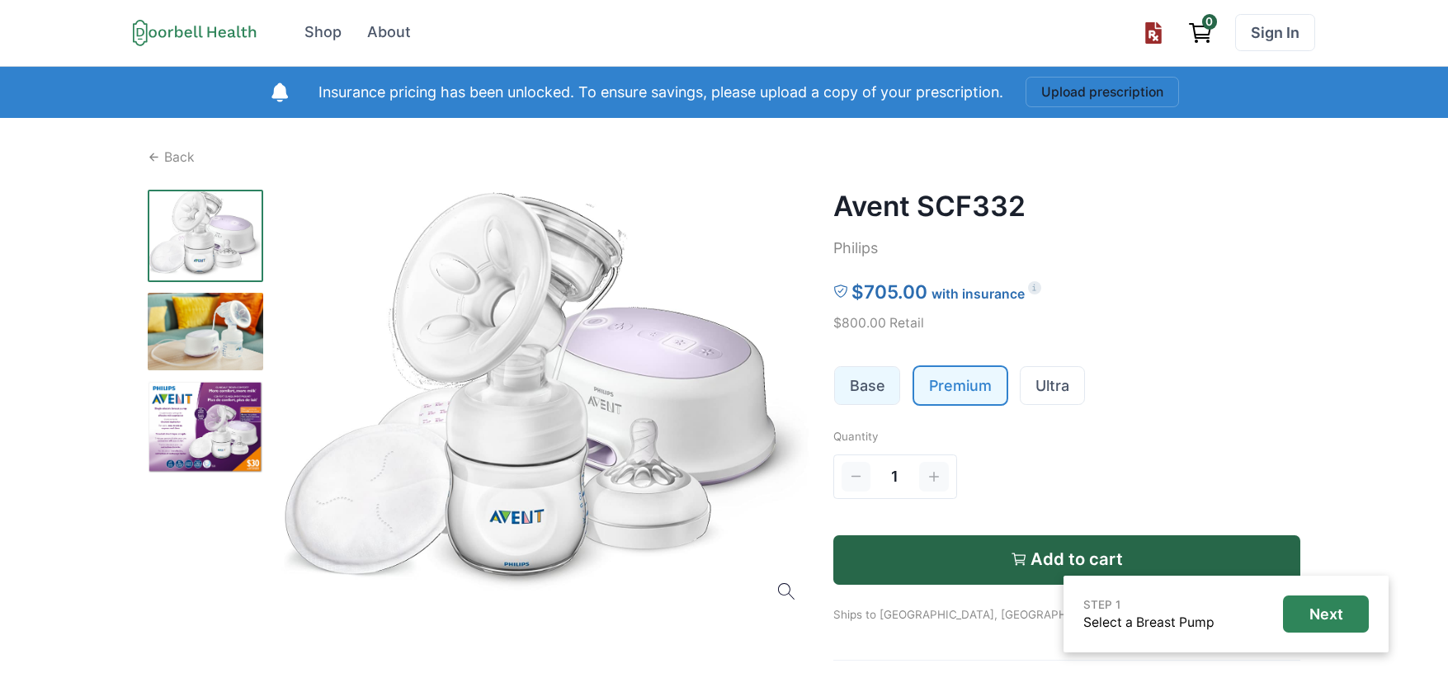
click at [891, 376] on link "Base" at bounding box center [867, 385] width 65 height 37
click at [923, 385] on link "Premium" at bounding box center [960, 385] width 92 height 37
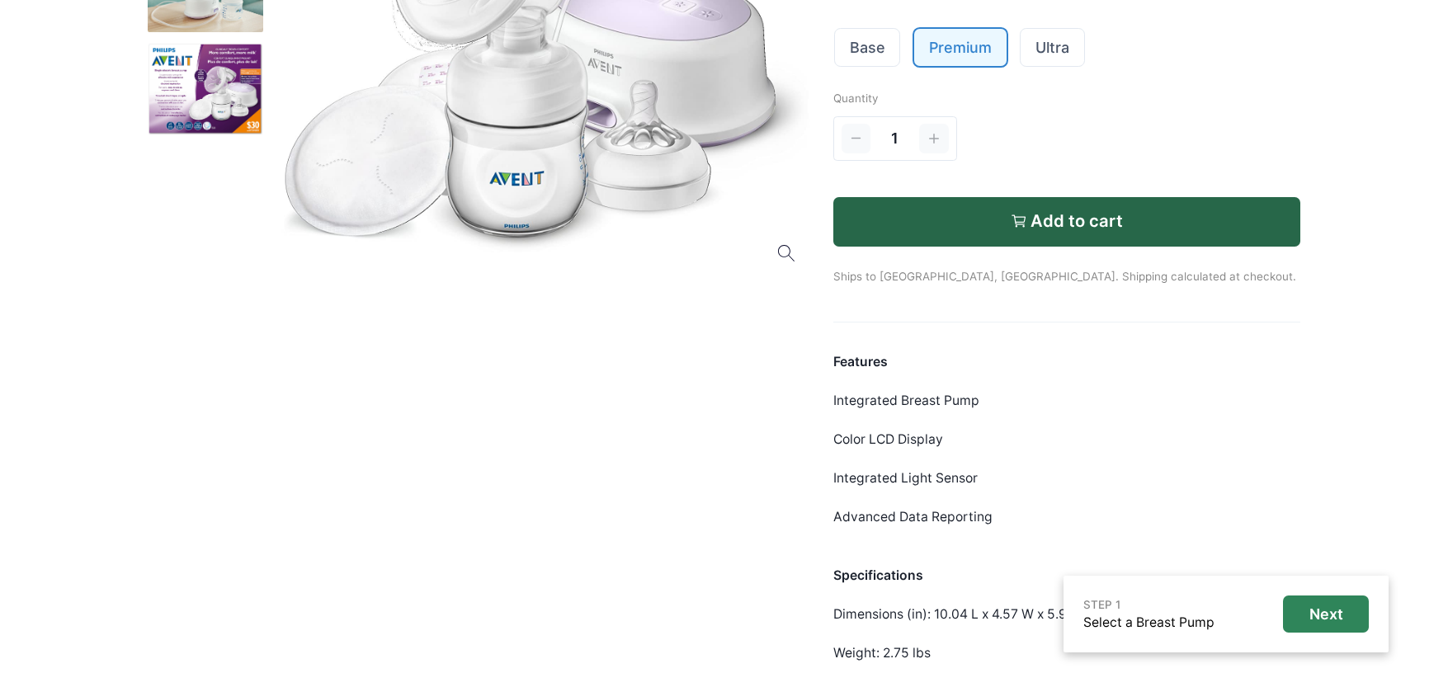
scroll to position [396, 0]
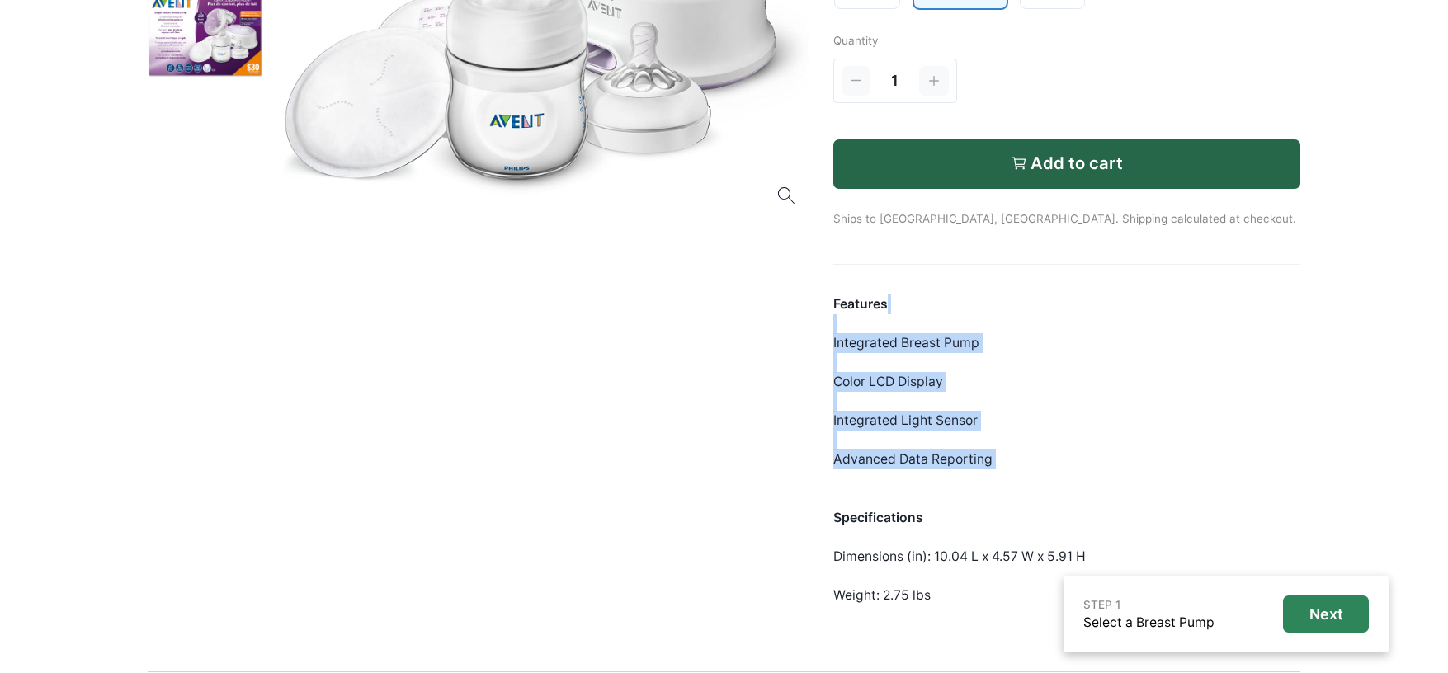
drag, startPoint x: 999, startPoint y: 403, endPoint x: 853, endPoint y: 321, distance: 167.4
click at [848, 315] on div "Features Integrated Breast Pump Color LCD Display Integrated Light Sensor Advan…" at bounding box center [1068, 450] width 468 height 311
click at [1085, 445] on div "Features Integrated Breast Pump Color LCD Display Integrated Light Sensor Advan…" at bounding box center [1068, 450] width 468 height 311
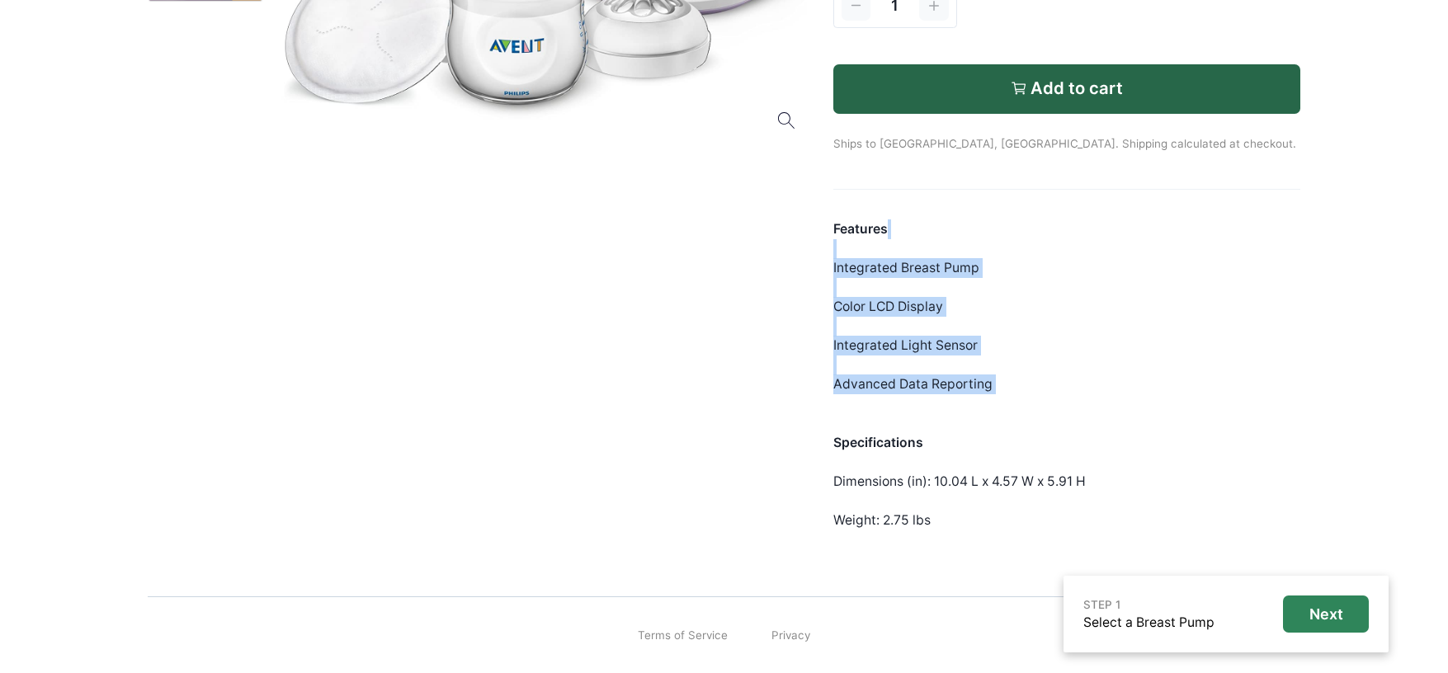
scroll to position [0, 0]
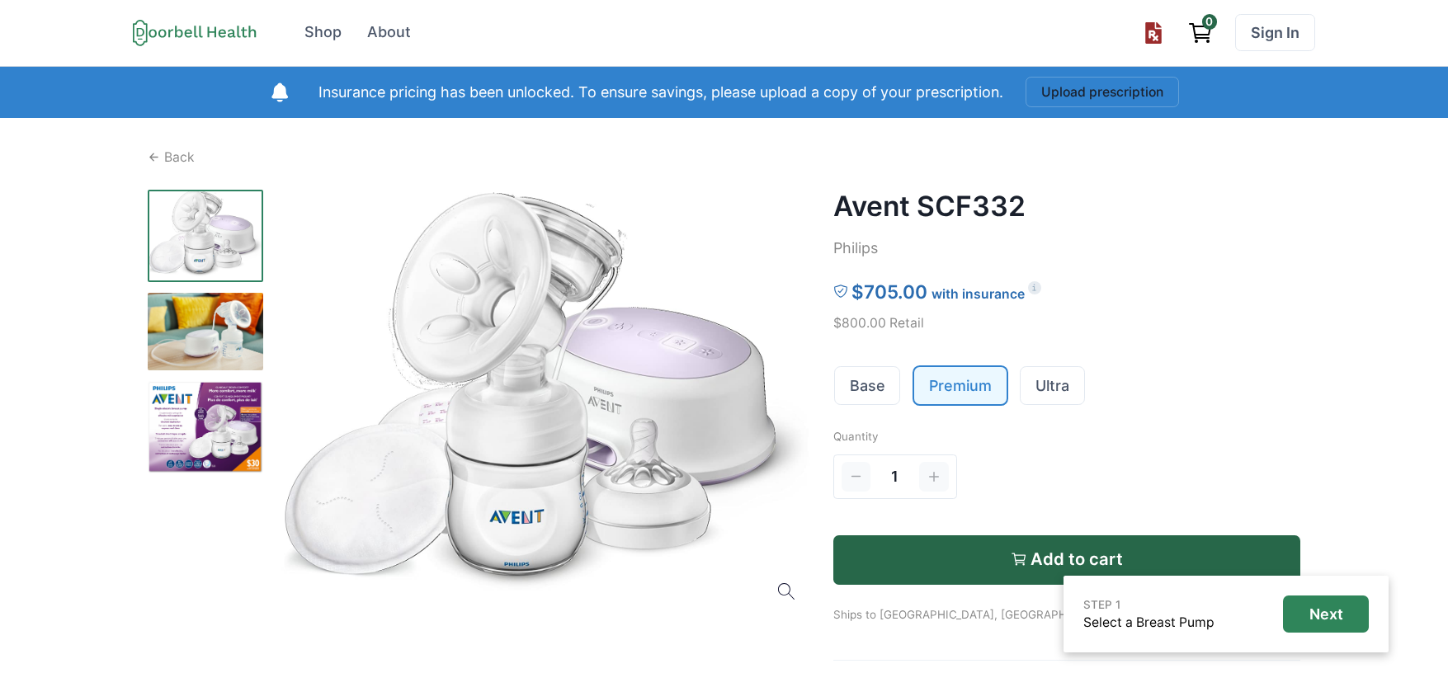
click at [897, 196] on h2 "Avent SCF332" at bounding box center [1068, 206] width 468 height 33
click at [877, 196] on h2 "Avent SCF332" at bounding box center [1068, 206] width 468 height 33
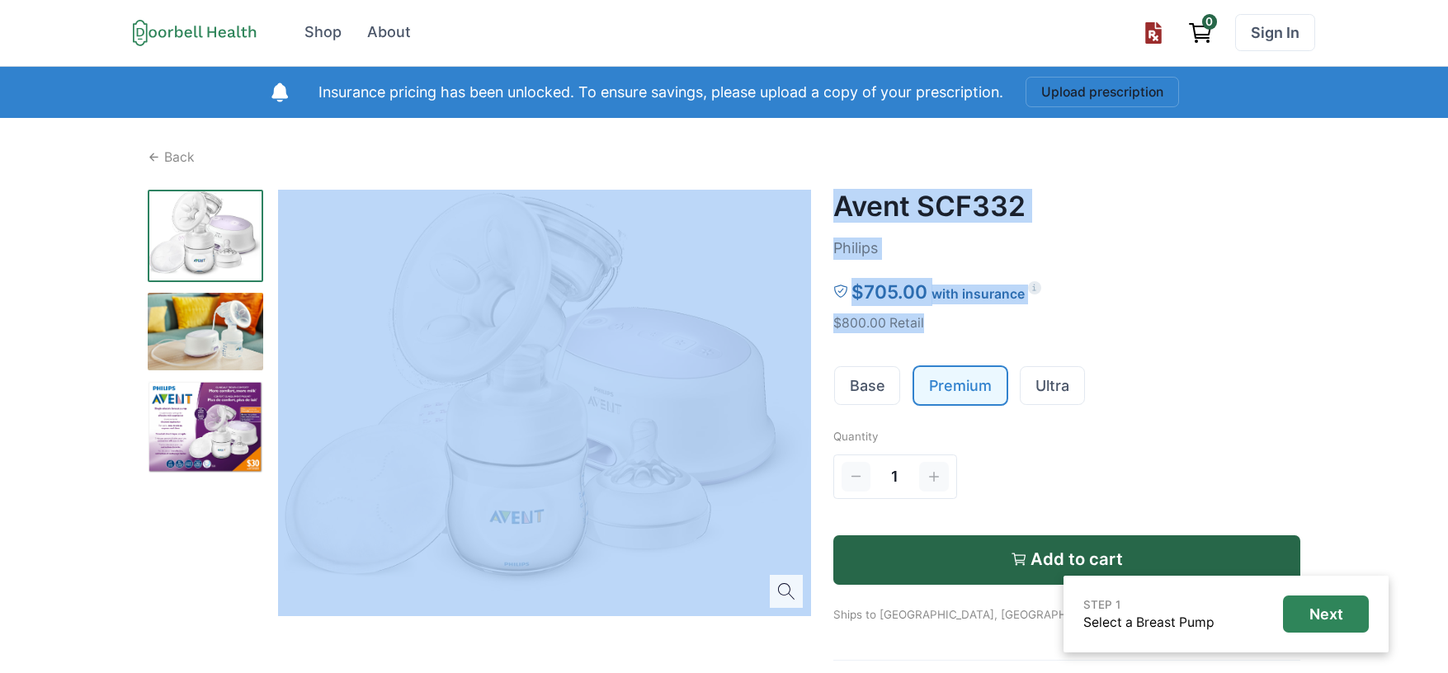
drag, startPoint x: 1373, startPoint y: 328, endPoint x: 726, endPoint y: 185, distance: 662.0
click at [753, 192] on div "Open menu Shop About Sign In Terms of Service Privacy Shop About 0 Sign In Insu…" at bounding box center [724, 572] width 1448 height 1145
click at [1171, 291] on div "$705.00 with insurance" at bounding box center [1068, 292] width 468 height 28
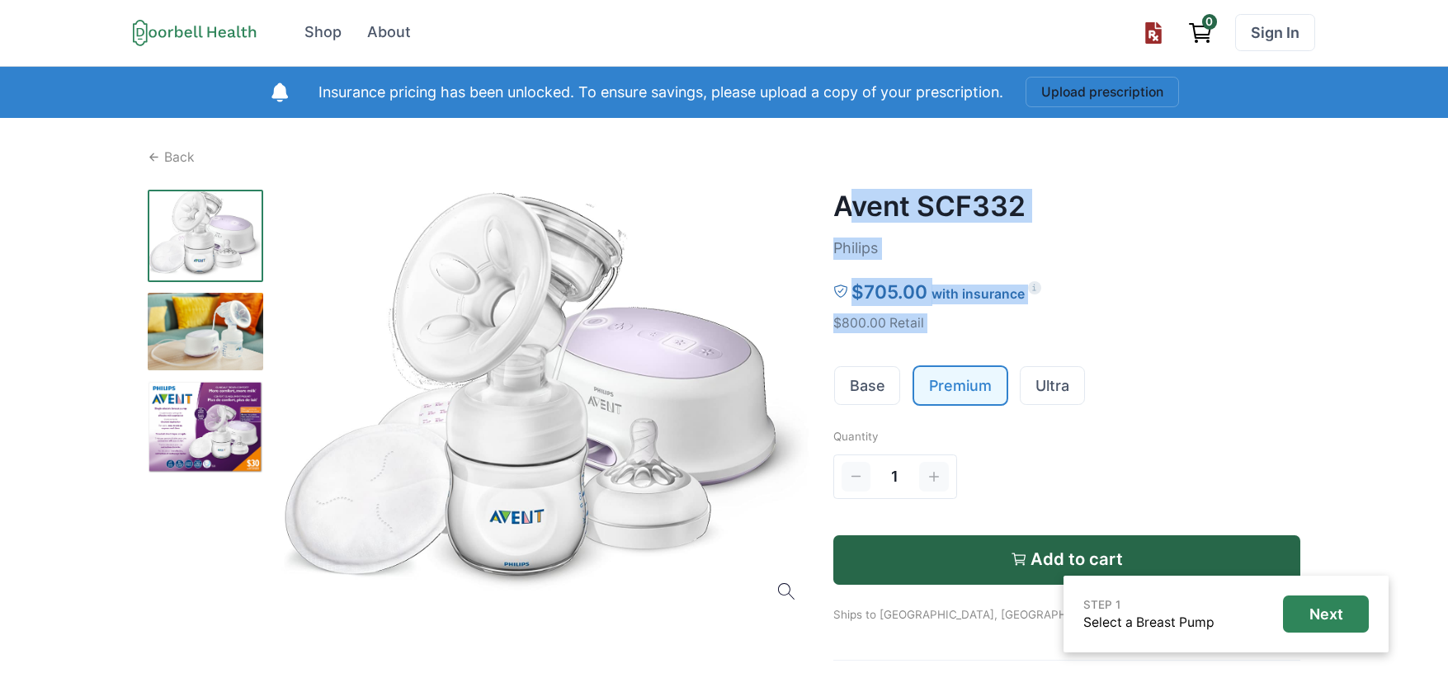
drag, startPoint x: 1142, startPoint y: 337, endPoint x: 805, endPoint y: 174, distance: 374.7
click at [815, 177] on div "Back Avent SCF332 Philips $705.00 with insurance $800.00 Retail Base Premium Ul…" at bounding box center [725, 575] width 1154 height 854
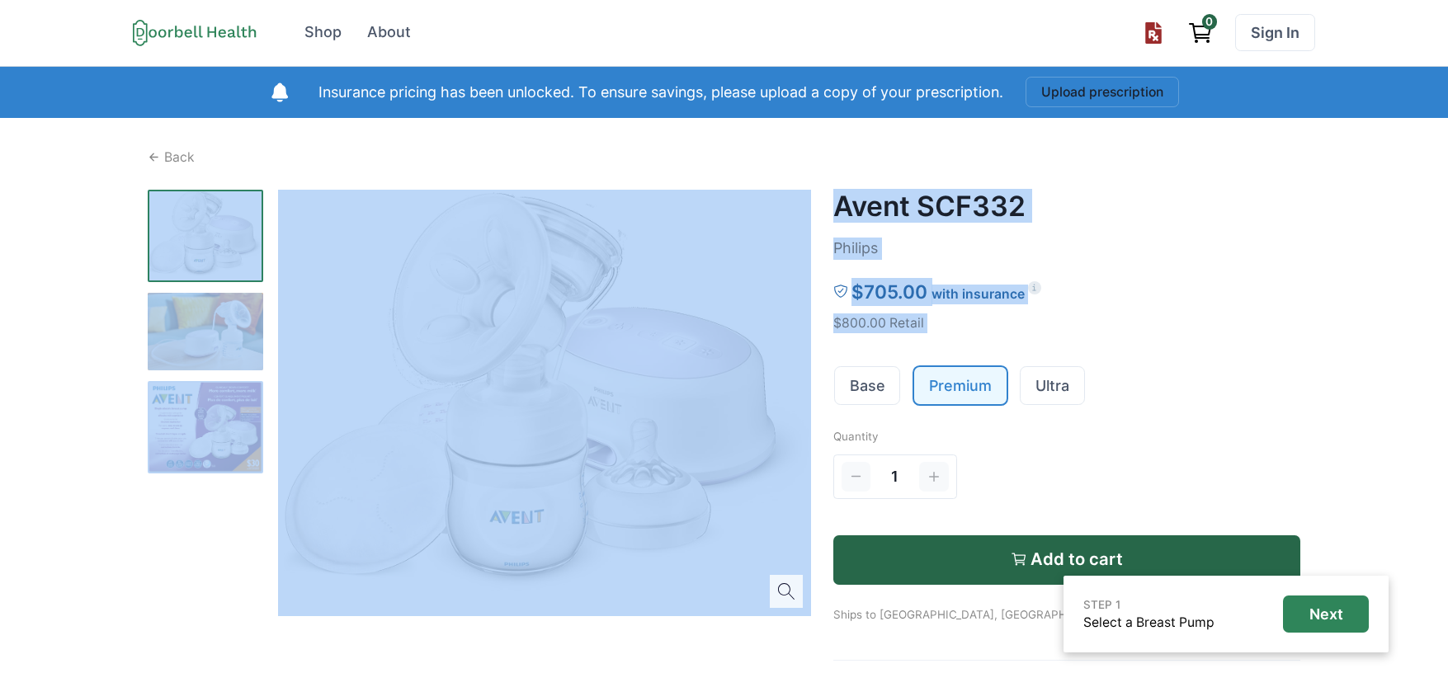
click at [1174, 288] on div "$705.00 with insurance" at bounding box center [1068, 292] width 468 height 28
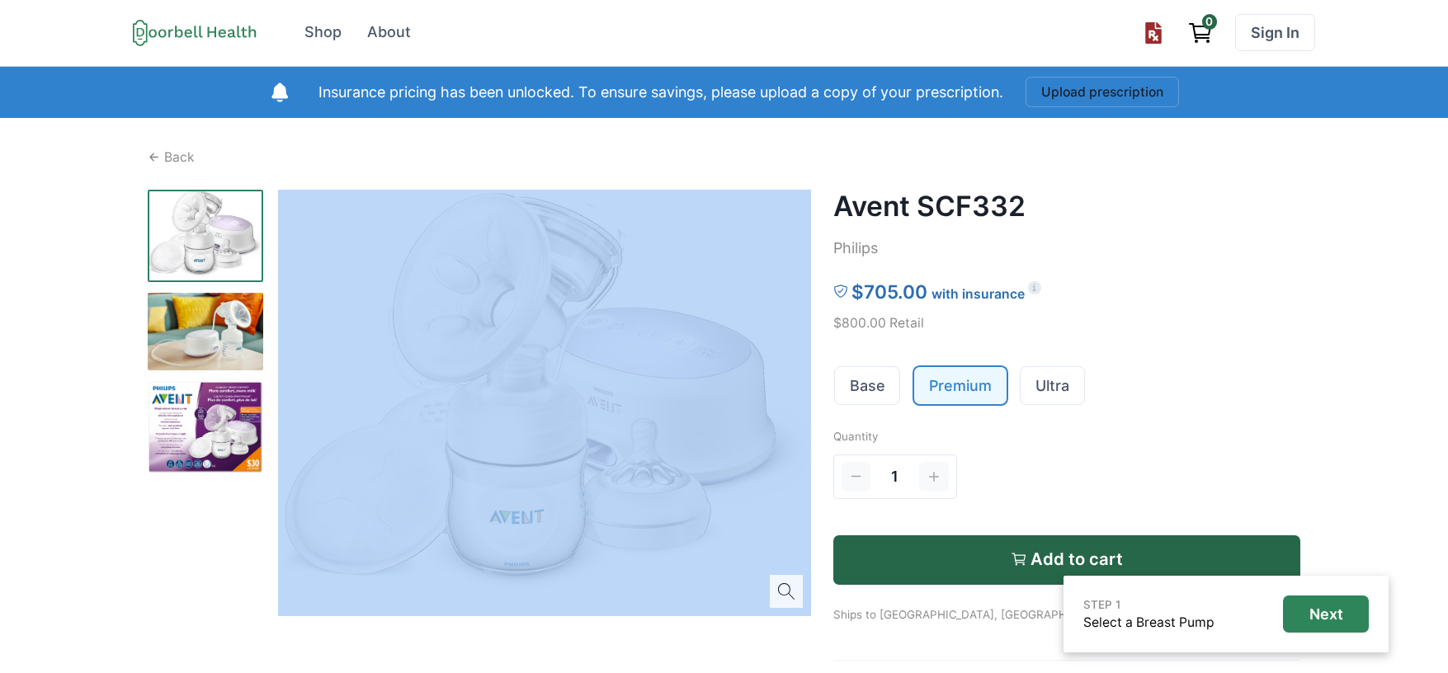
drag, startPoint x: 818, startPoint y: 211, endPoint x: 356, endPoint y: 187, distance: 462.8
click at [356, 187] on div "Back Avent SCF332 Philips $705.00 with insurance $800.00 Retail Base Premium Ul…" at bounding box center [725, 575] width 1154 height 854
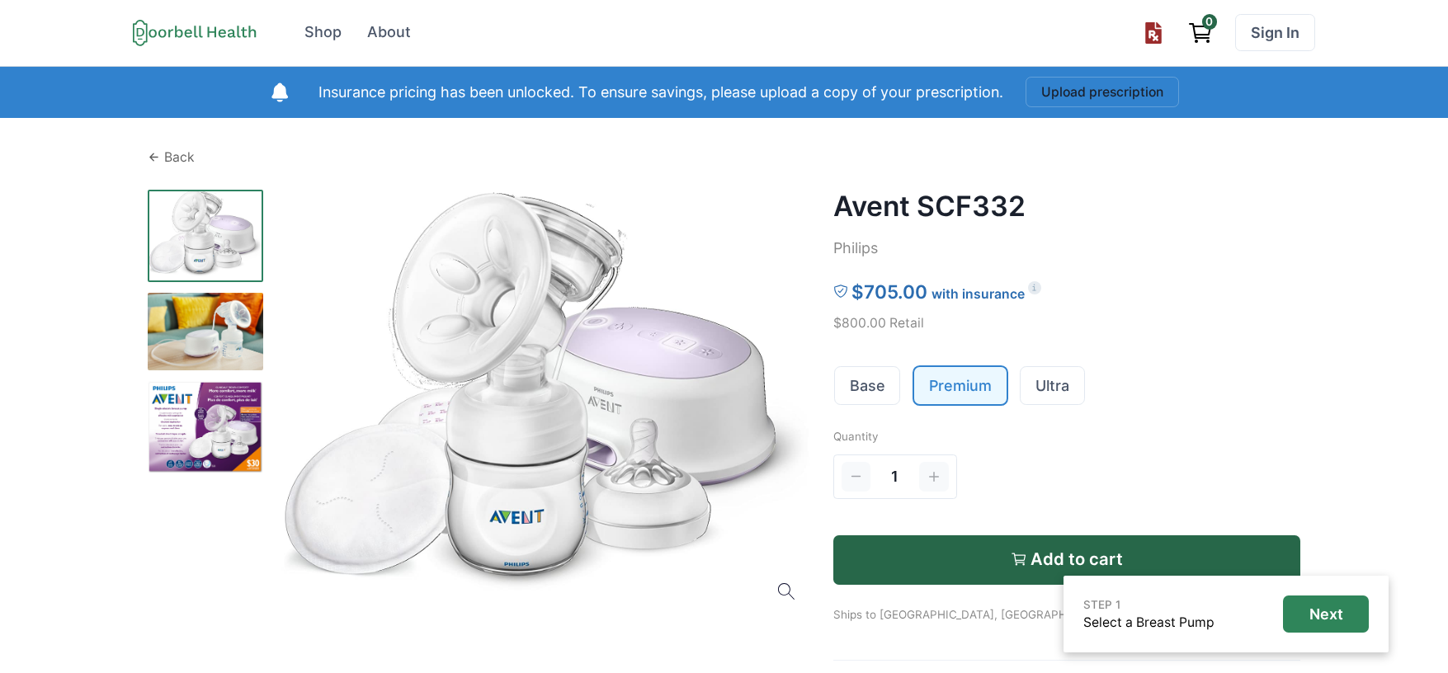
click at [244, 156] on div "Back" at bounding box center [725, 158] width 1154 height 20
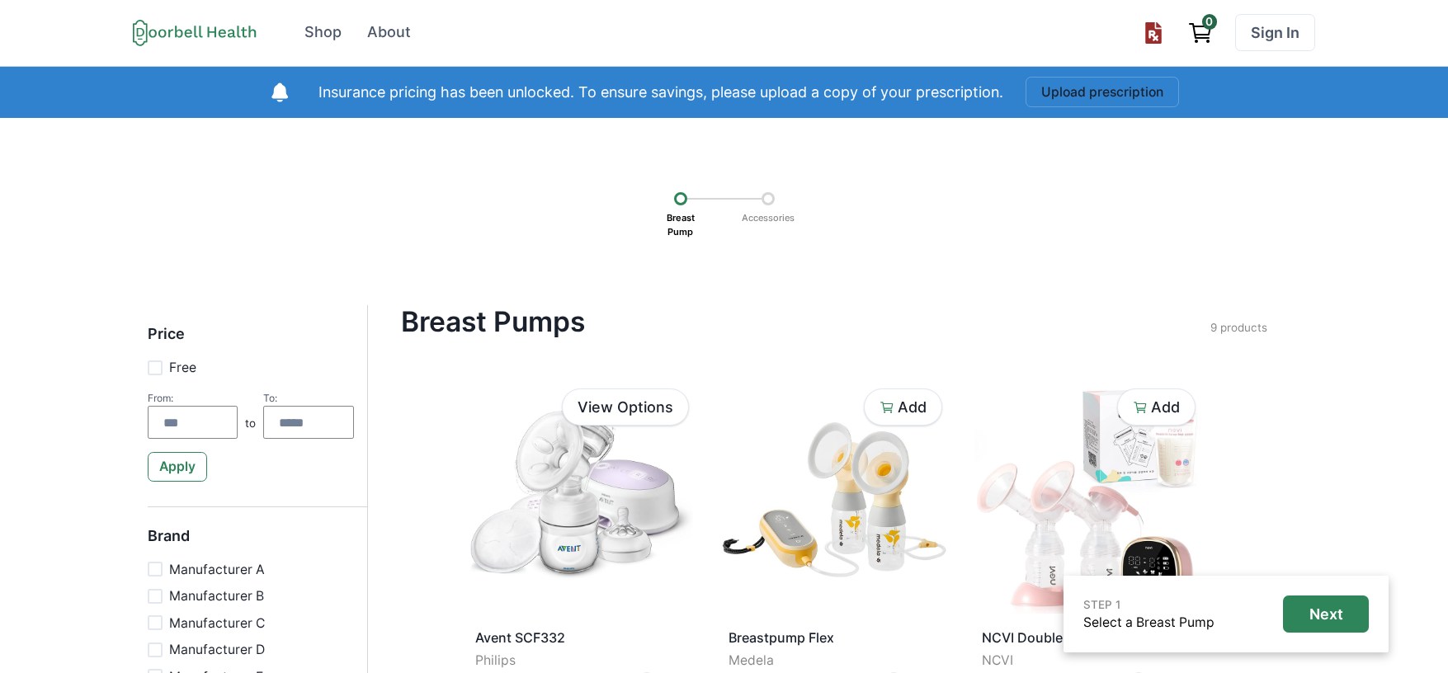
click at [1169, 234] on div "Breast Pump Accessories" at bounding box center [724, 212] width 1333 height 72
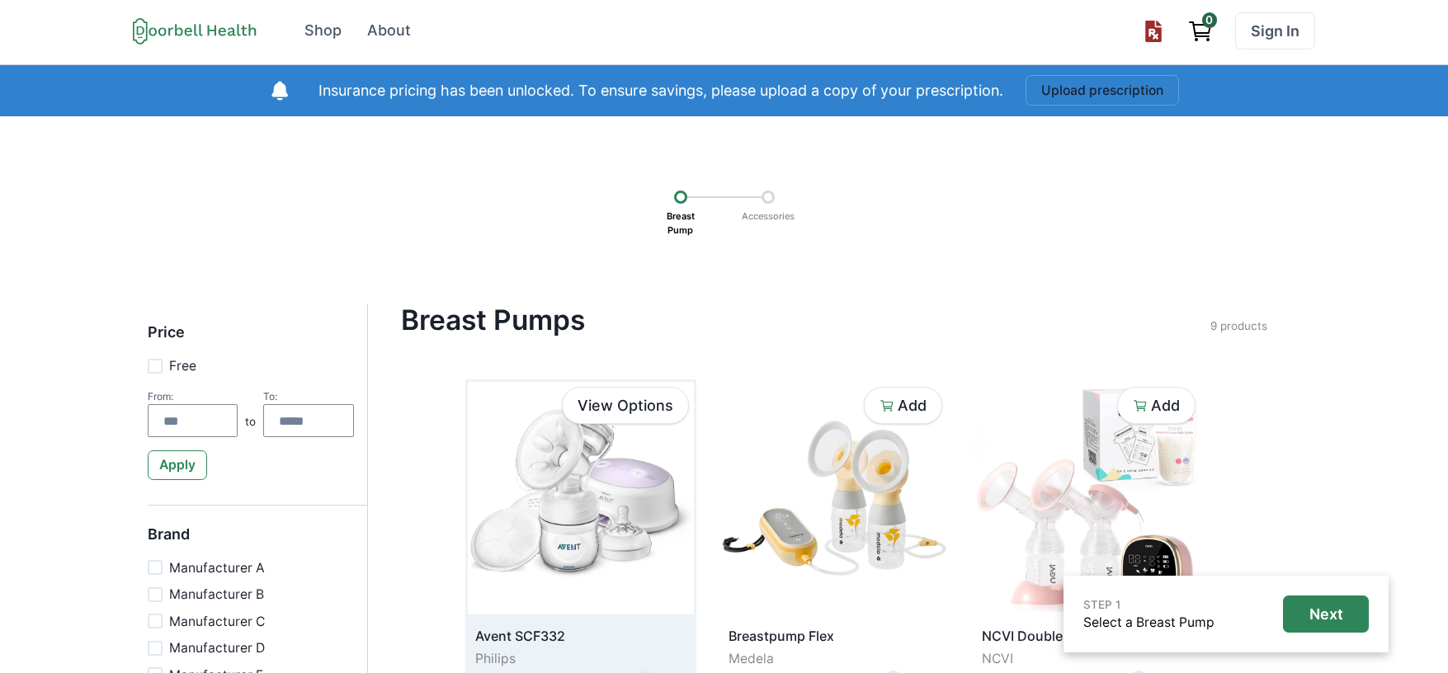
scroll to position [99, 0]
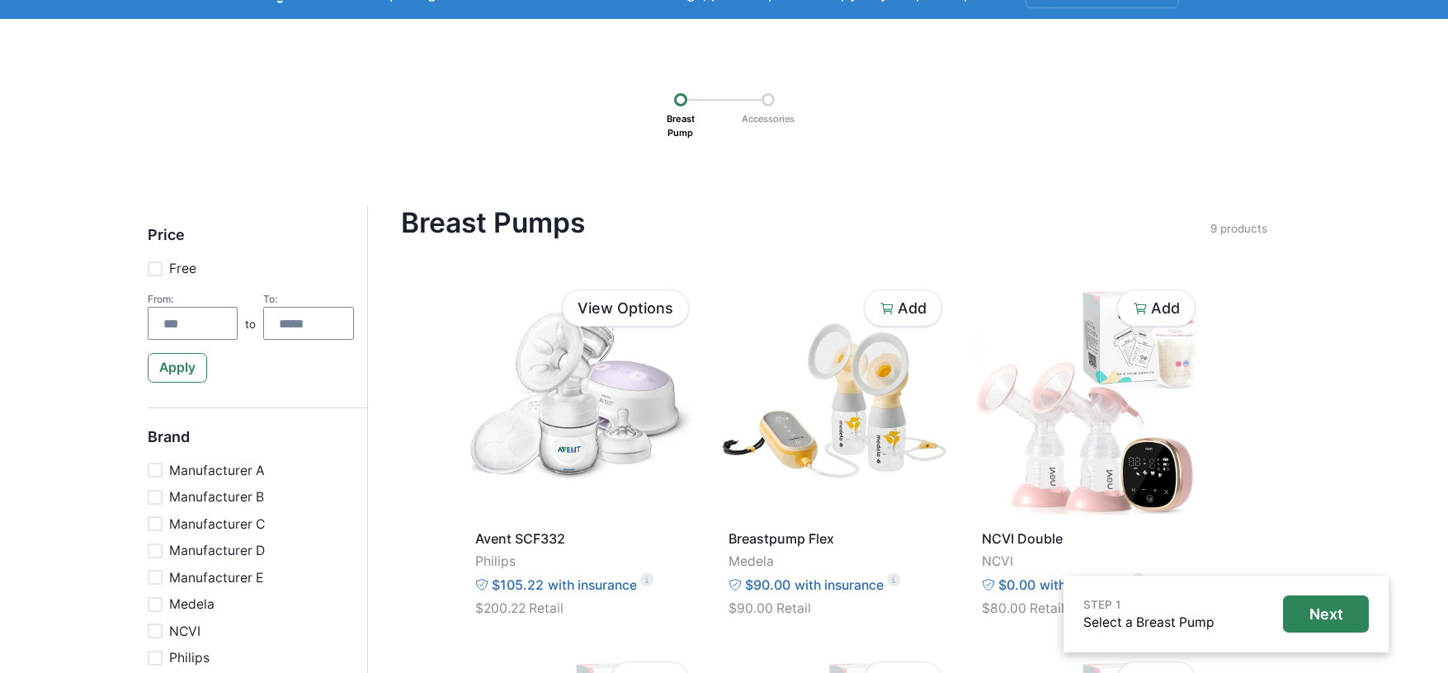
click at [844, 210] on h4 "Breast Pumps" at bounding box center [806, 222] width 810 height 33
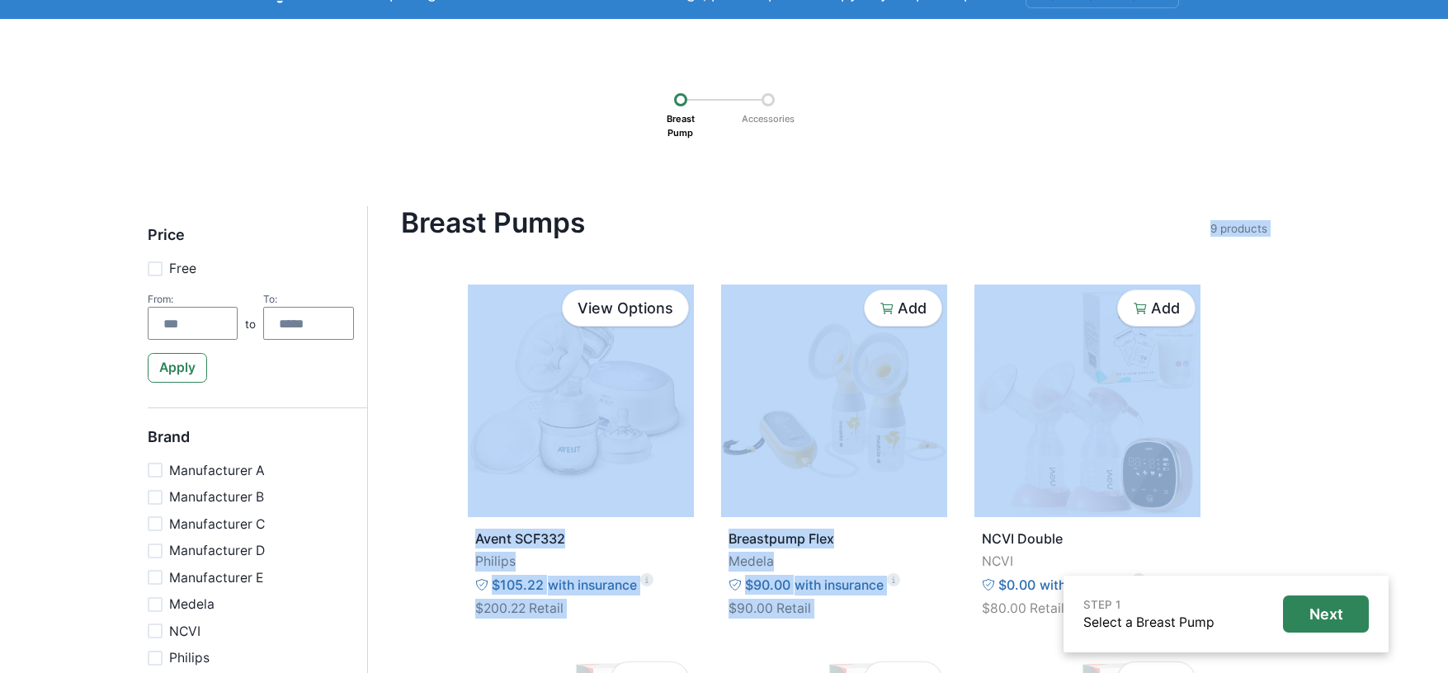
drag, startPoint x: 1302, startPoint y: 291, endPoint x: 1092, endPoint y: 253, distance: 213.7
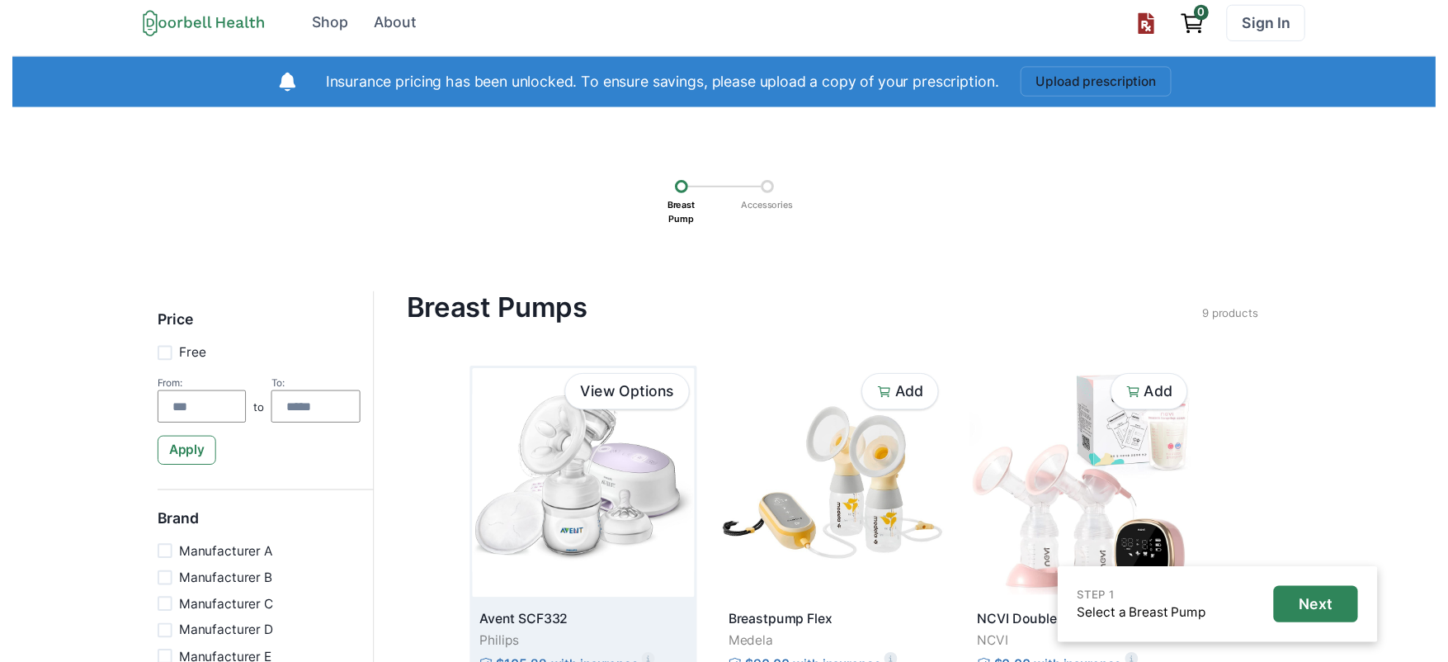
scroll to position [0, 0]
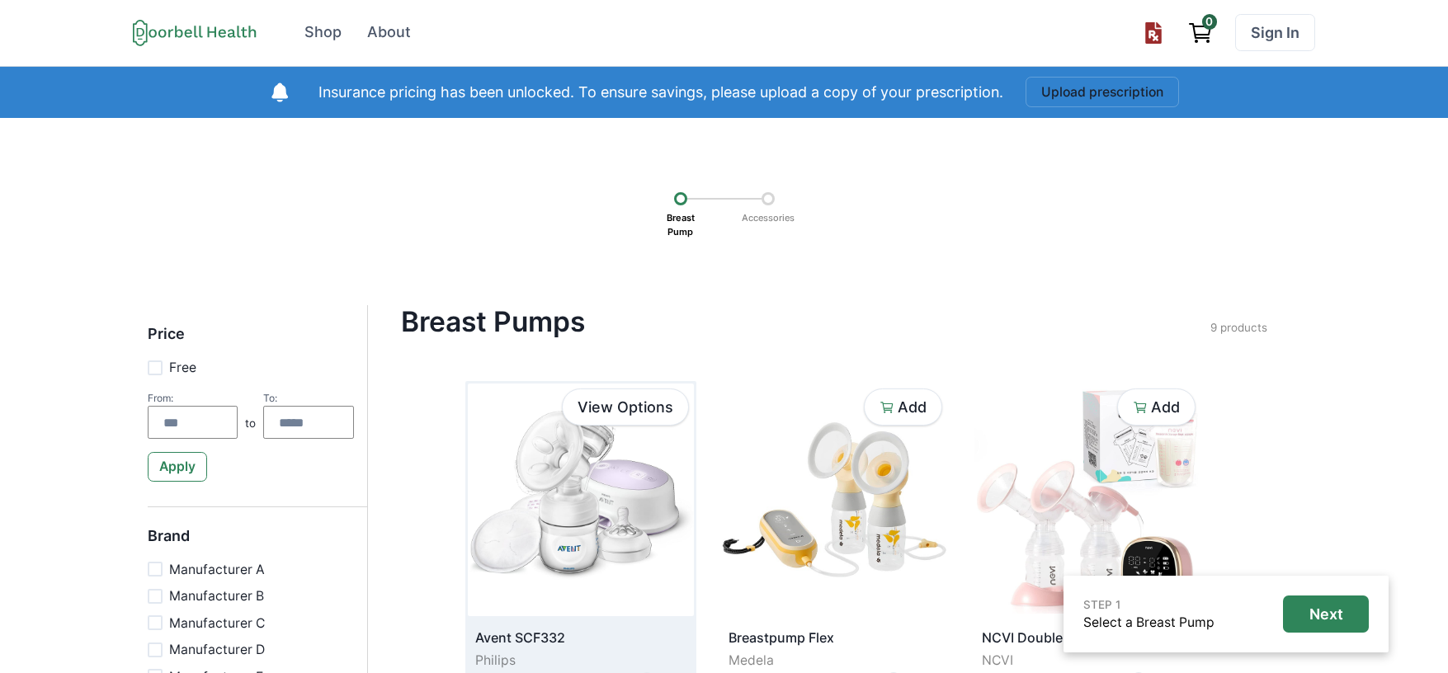
click at [664, 520] on img at bounding box center [581, 500] width 226 height 233
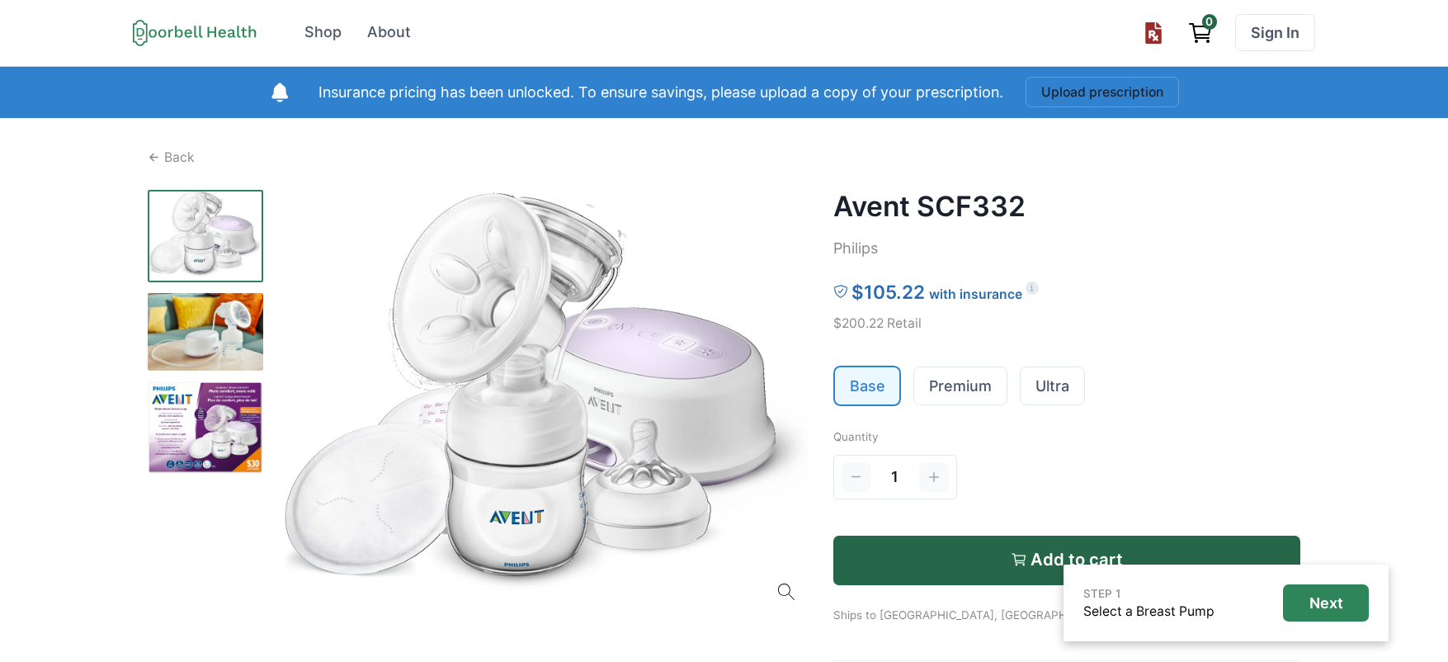
click at [1135, 460] on div "1" at bounding box center [1015, 477] width 363 height 50
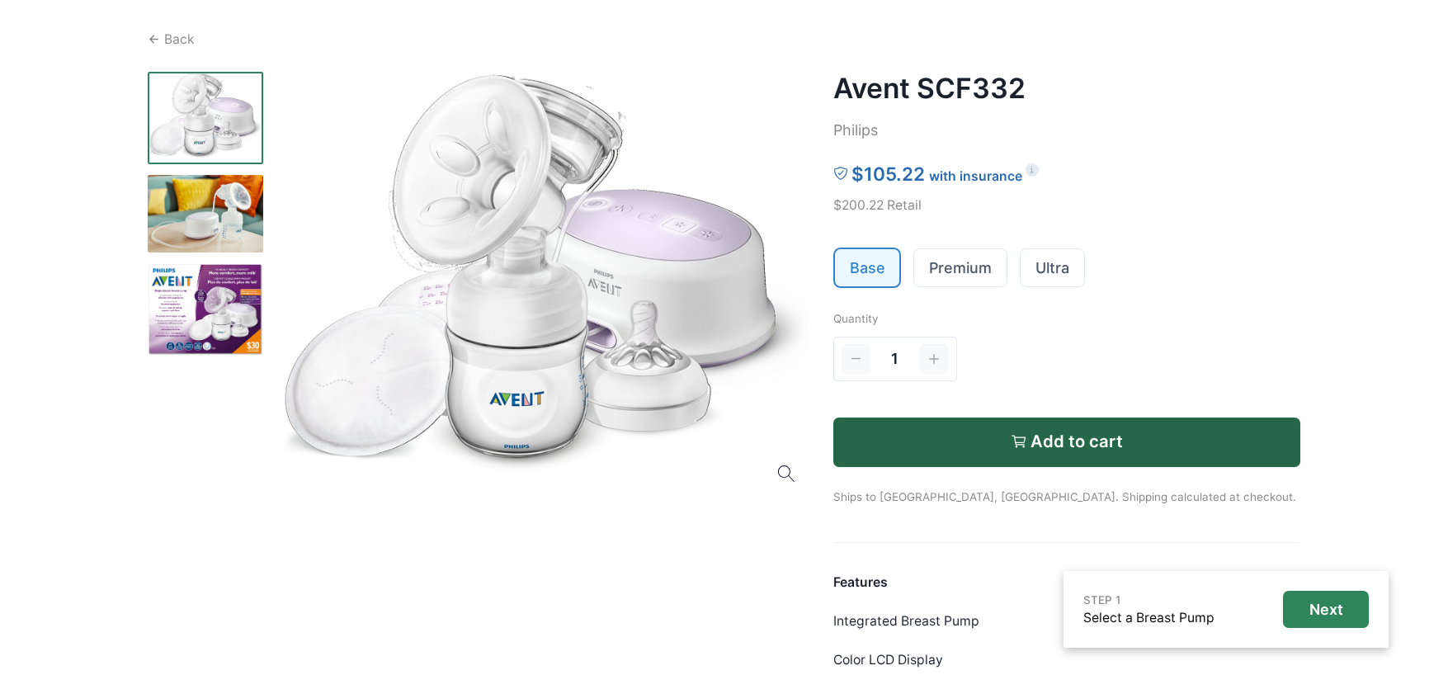
scroll to position [198, 0]
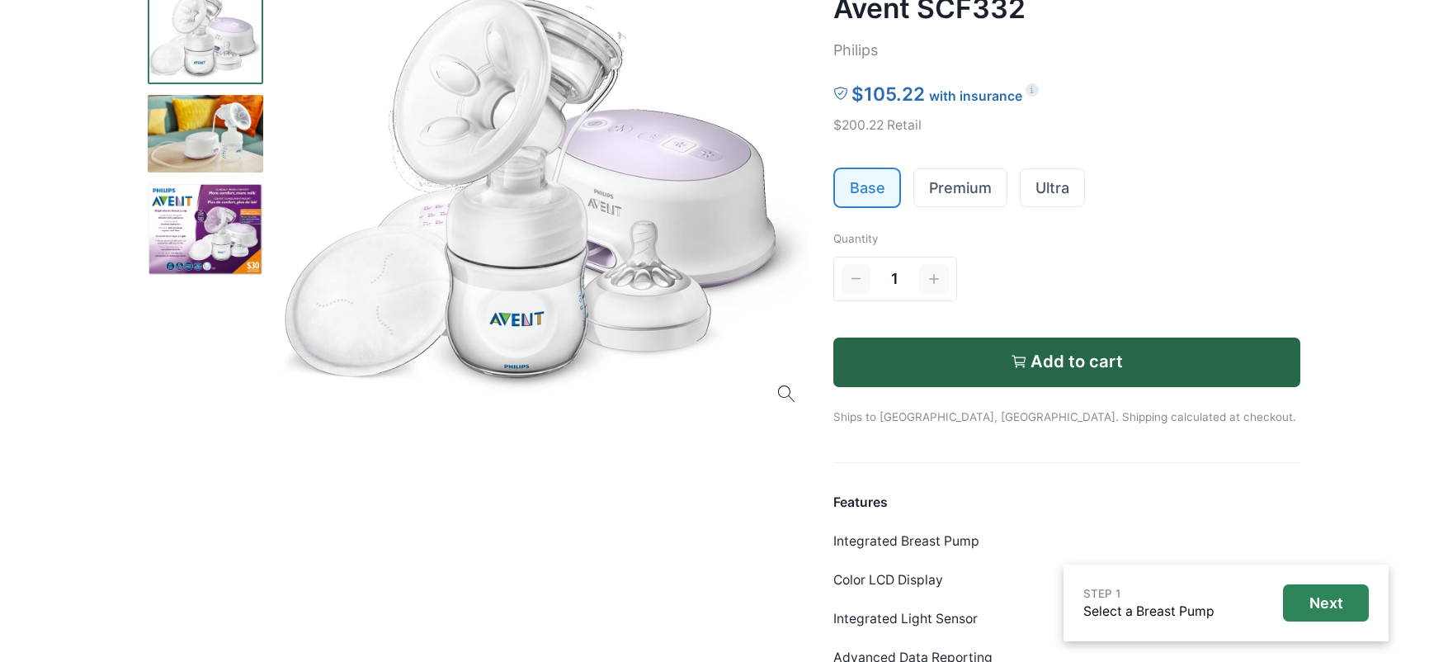
click at [967, 418] on p "Ships to [GEOGRAPHIC_DATA], [GEOGRAPHIC_DATA]. Shipping calculated at checkout." at bounding box center [1068, 406] width 468 height 39
click at [953, 418] on p "Ships to [GEOGRAPHIC_DATA], [GEOGRAPHIC_DATA]. Shipping calculated at checkout." at bounding box center [1068, 406] width 468 height 39
click at [788, 661] on div at bounding box center [480, 398] width 664 height 812
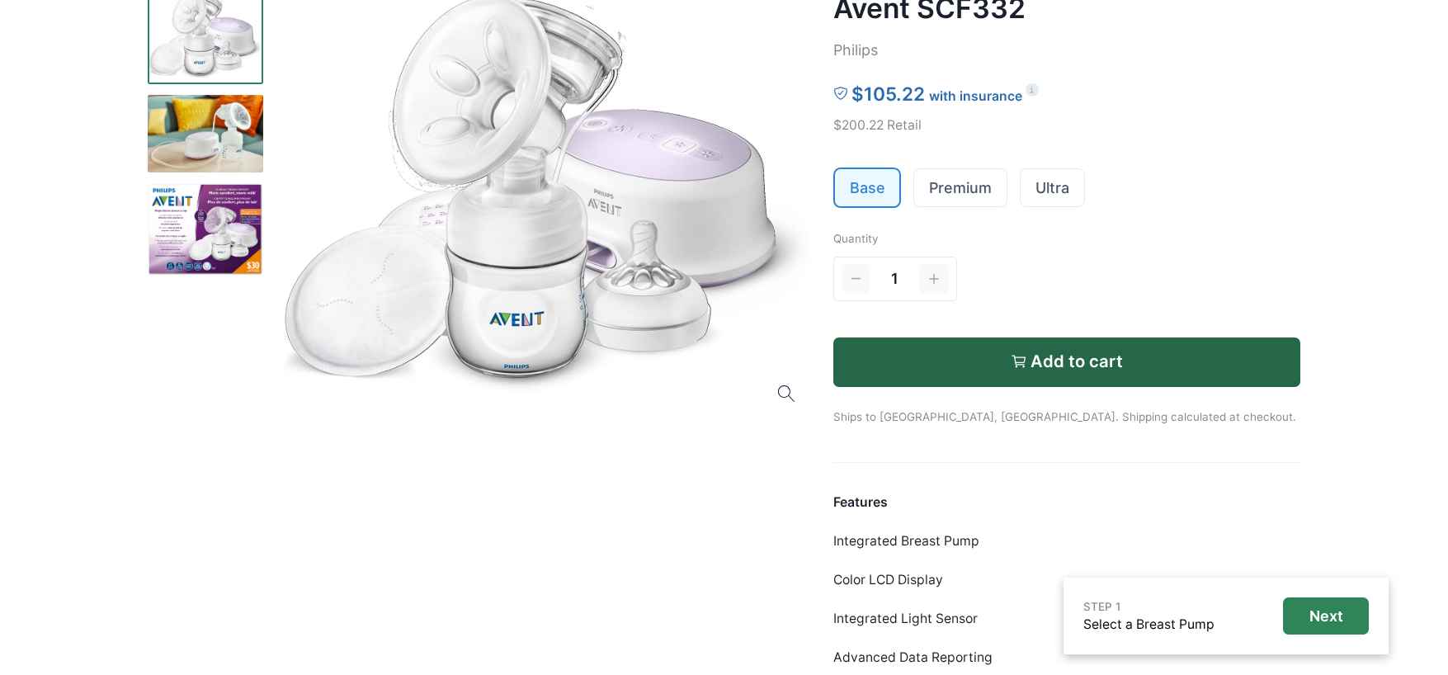
click at [785, 647] on div at bounding box center [480, 398] width 664 height 812
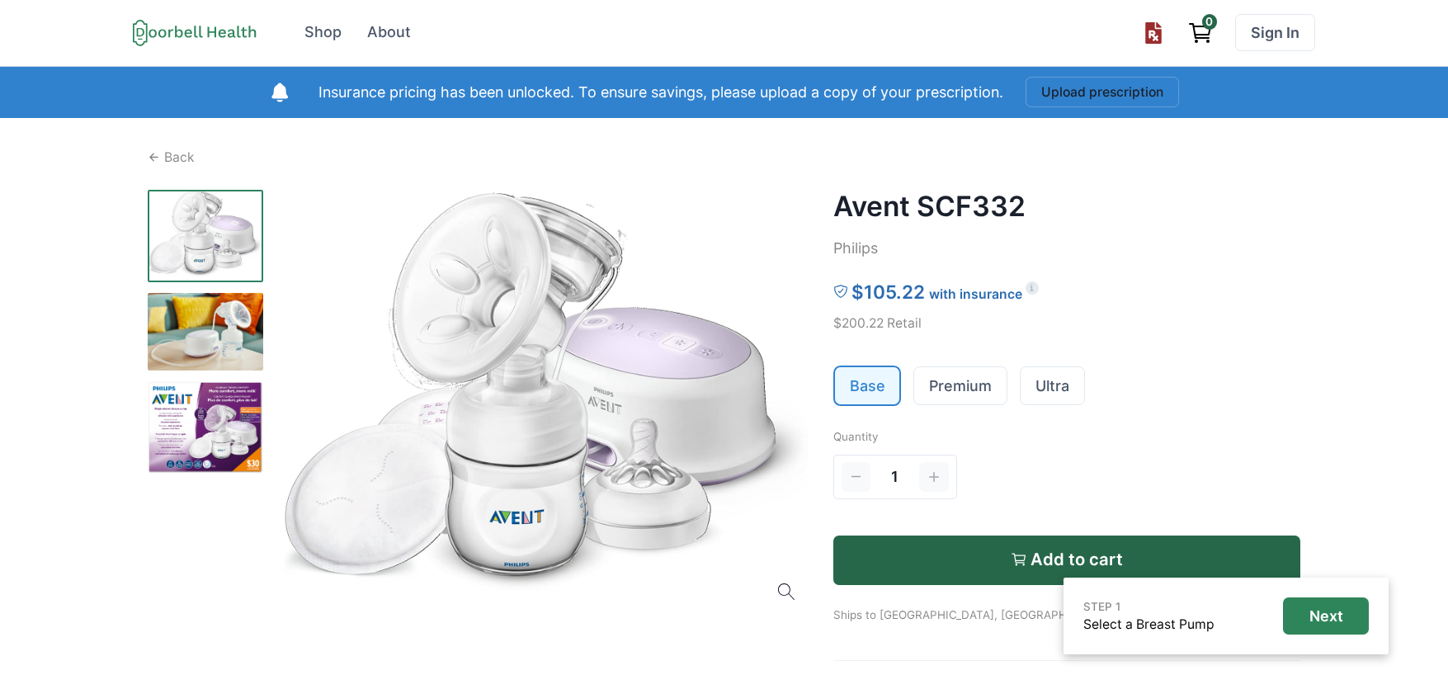
click at [909, 392] on ul "Base Premium Ultra" at bounding box center [1068, 386] width 468 height 40
click at [905, 324] on p "$200.22 Retail" at bounding box center [1068, 324] width 468 height 20
click at [890, 324] on p "$200.22 Retail" at bounding box center [1068, 324] width 468 height 20
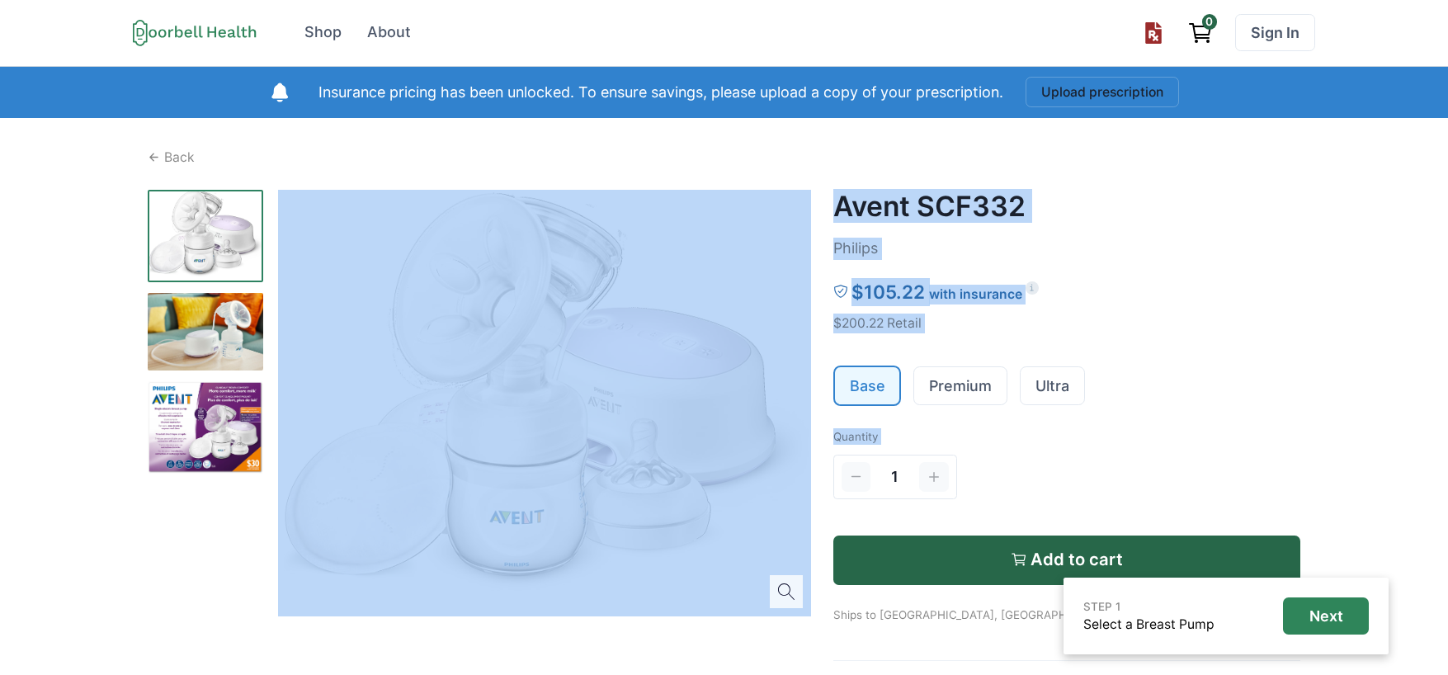
drag, startPoint x: 1020, startPoint y: 480, endPoint x: 732, endPoint y: 400, distance: 298.7
click at [762, 419] on div "Back Avent SCF332 Philips $105.22 with insurance $200.22 Retail Base Premium Ul…" at bounding box center [725, 575] width 1154 height 854
click at [1064, 444] on p "Quantity" at bounding box center [1068, 436] width 468 height 17
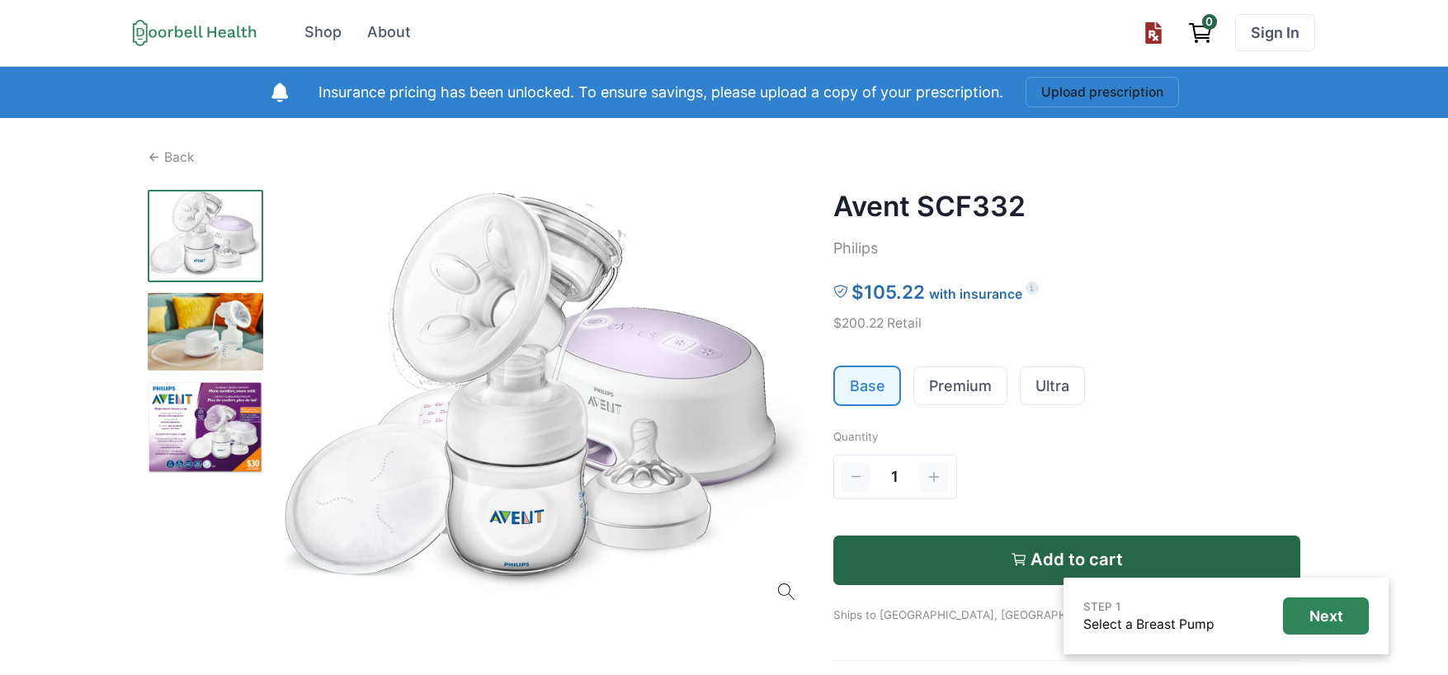
click at [905, 343] on div "Avent SCF332 Philips $105.22 with insurance $200.22 Retail Base Premium Ultra Q…" at bounding box center [1068, 596] width 468 height 812
click at [1049, 458] on div "1" at bounding box center [1015, 477] width 363 height 50
drag, startPoint x: 1199, startPoint y: 480, endPoint x: 1192, endPoint y: 360, distance: 120.7
click at [1093, 281] on div "Avent SCF332 Philips $105.22 with insurance $200.22 Retail Base Premium Ultra Q…" at bounding box center [1068, 596] width 468 height 812
click at [1240, 397] on ul "Base Premium Ultra" at bounding box center [1068, 386] width 468 height 40
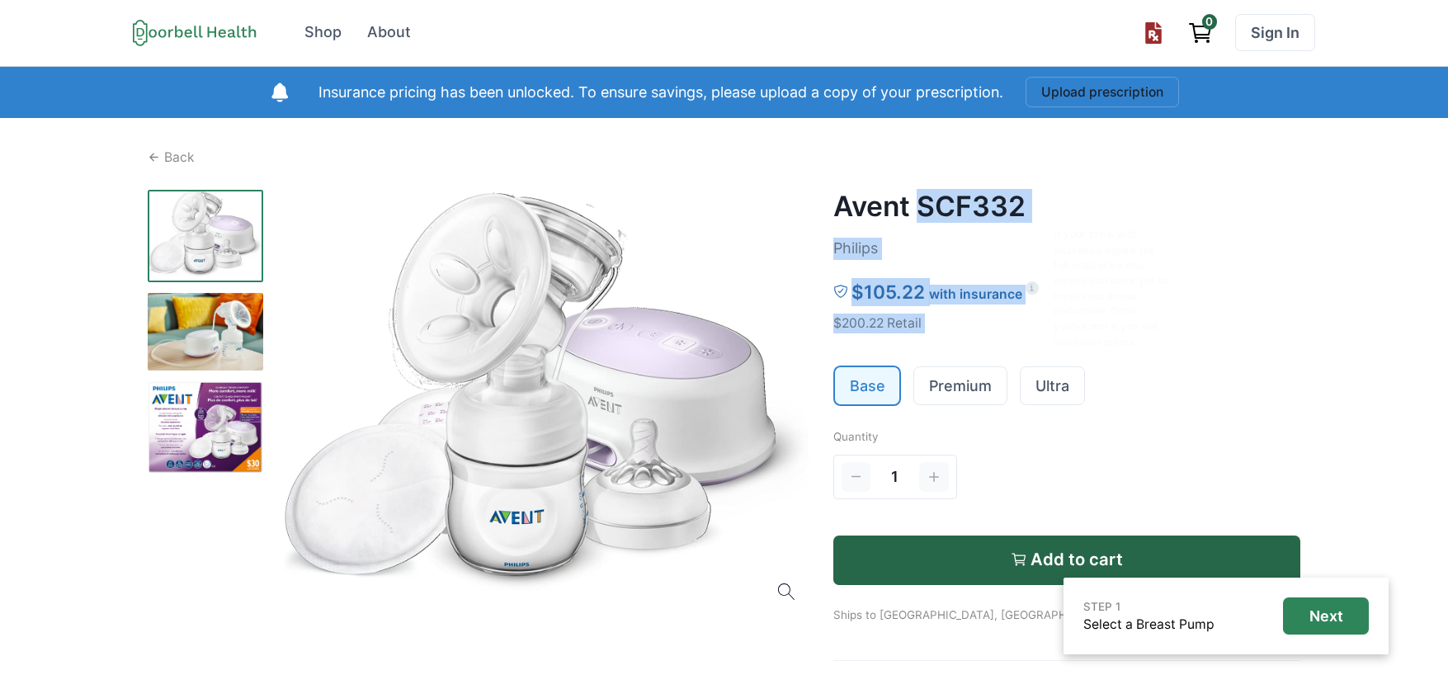
drag, startPoint x: 1065, startPoint y: 334, endPoint x: 919, endPoint y: 197, distance: 200.3
click at [919, 197] on div "Avent SCF332 Philips $105.22 with insurance $200.22 Retail Base Premium Ultra Q…" at bounding box center [1068, 596] width 468 height 812
click at [1184, 334] on div "Avent SCF332 Philips $105.22 with insurance $200.22 Retail Base Premium Ultra Q…" at bounding box center [1068, 596] width 468 height 812
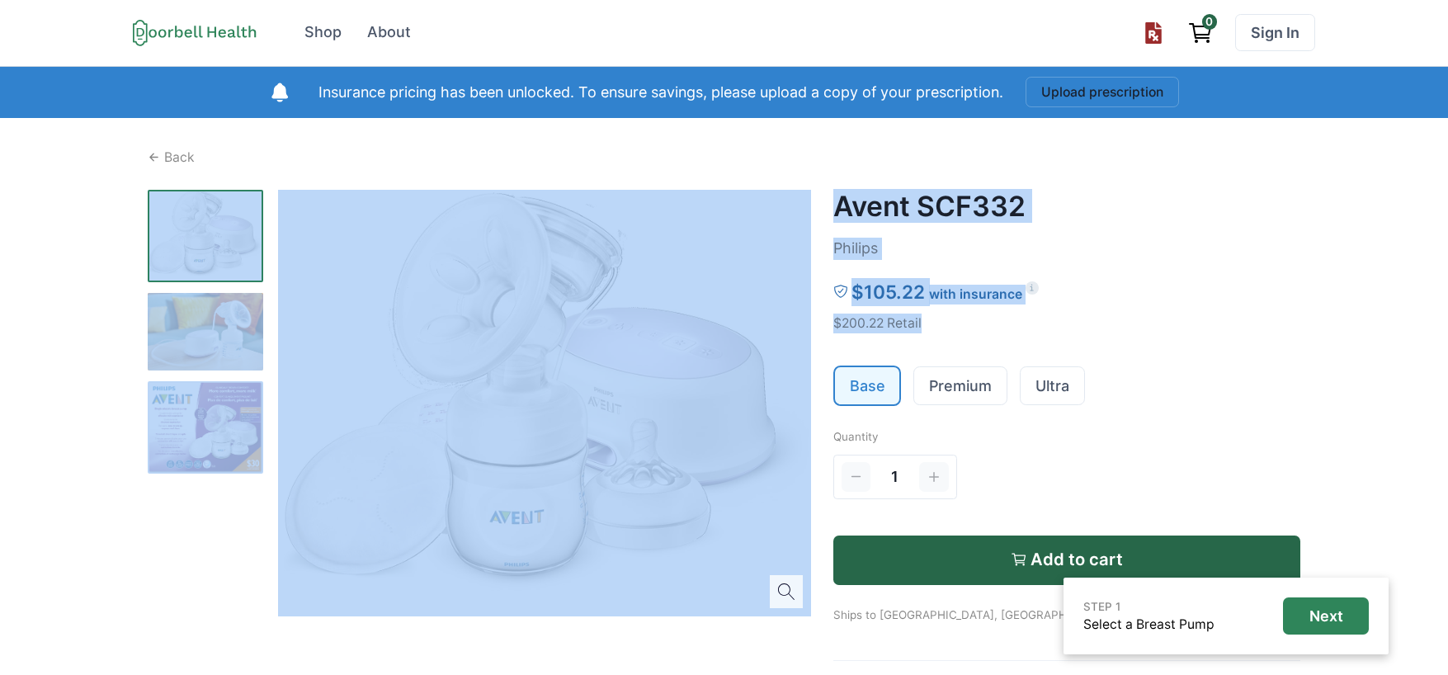
drag, startPoint x: 1168, startPoint y: 321, endPoint x: 956, endPoint y: 177, distance: 256.6
click at [956, 177] on div "Back Avent SCF332 Philips $105.22 with insurance $200.22 Retail Base Premium Ul…" at bounding box center [725, 575] width 1154 height 854
click at [1147, 333] on p "$200.22 Retail" at bounding box center [1068, 324] width 468 height 20
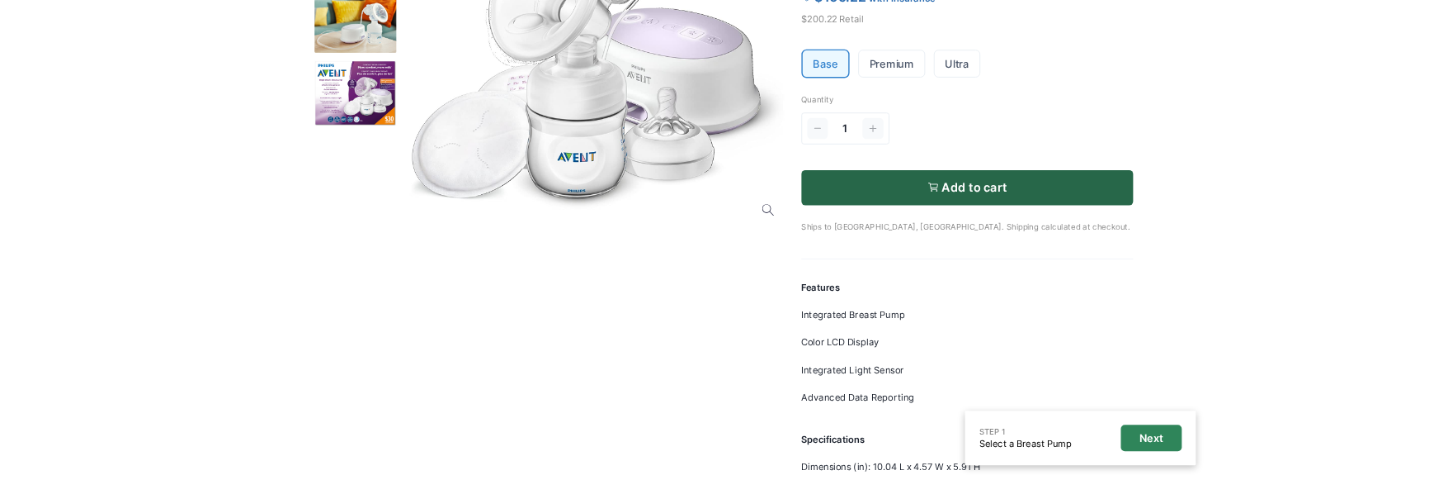
scroll to position [297, 0]
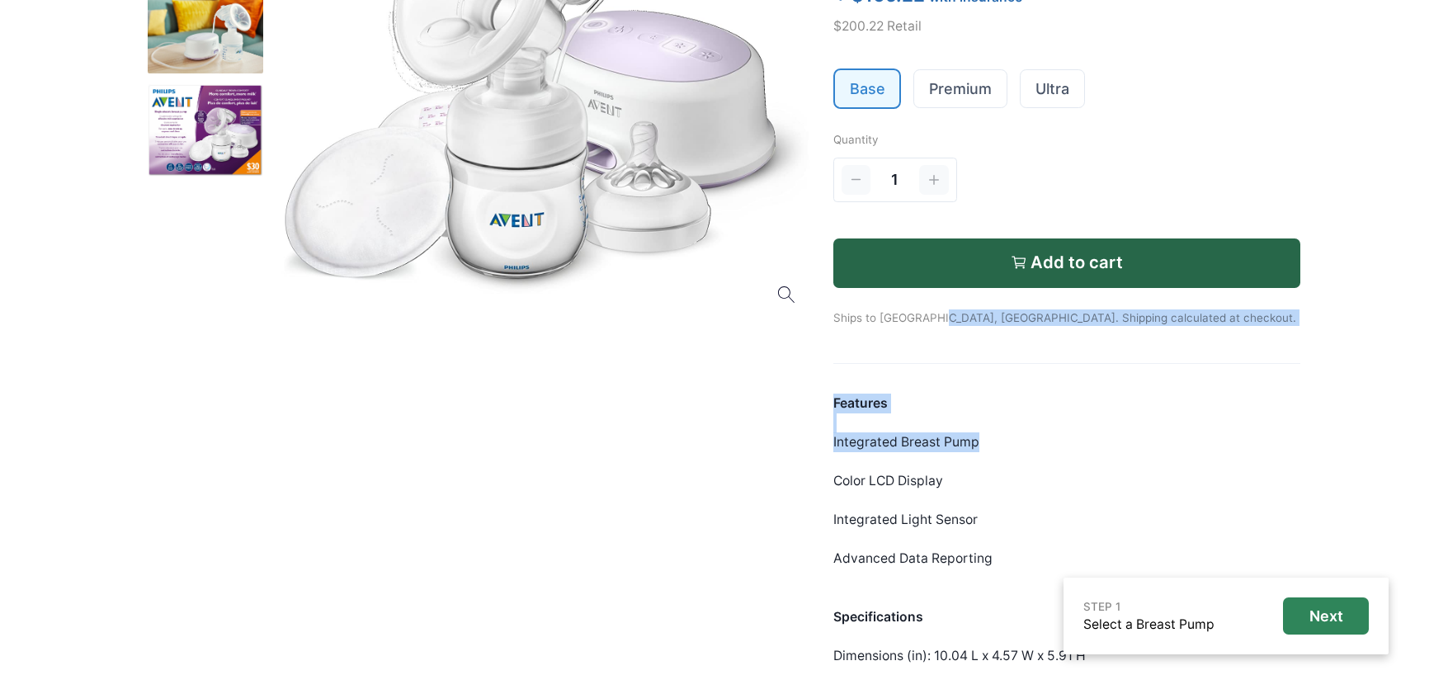
drag, startPoint x: 1028, startPoint y: 432, endPoint x: 935, endPoint y: 319, distance: 147.2
click at [935, 318] on div "Avent SCF332 Philips $105.22 with insurance $200.22 Retail Base Premium Ultra Q…" at bounding box center [1068, 299] width 468 height 812
click at [1037, 434] on div "Features Integrated Breast Pump Color LCD Display Integrated Light Sensor Advan…" at bounding box center [1068, 549] width 468 height 311
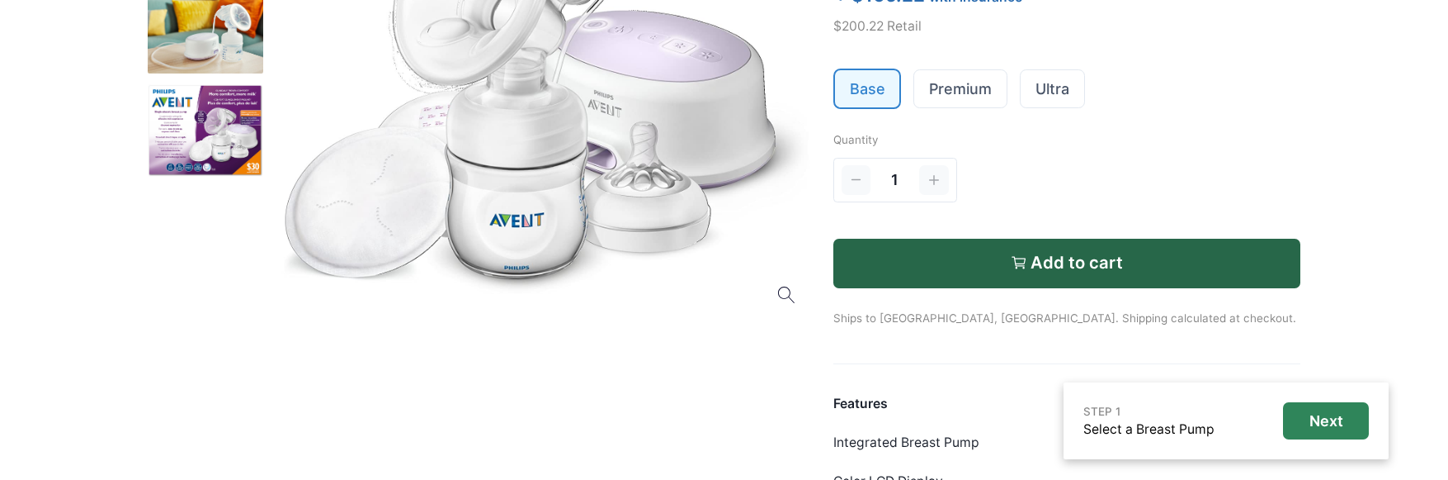
scroll to position [0, 0]
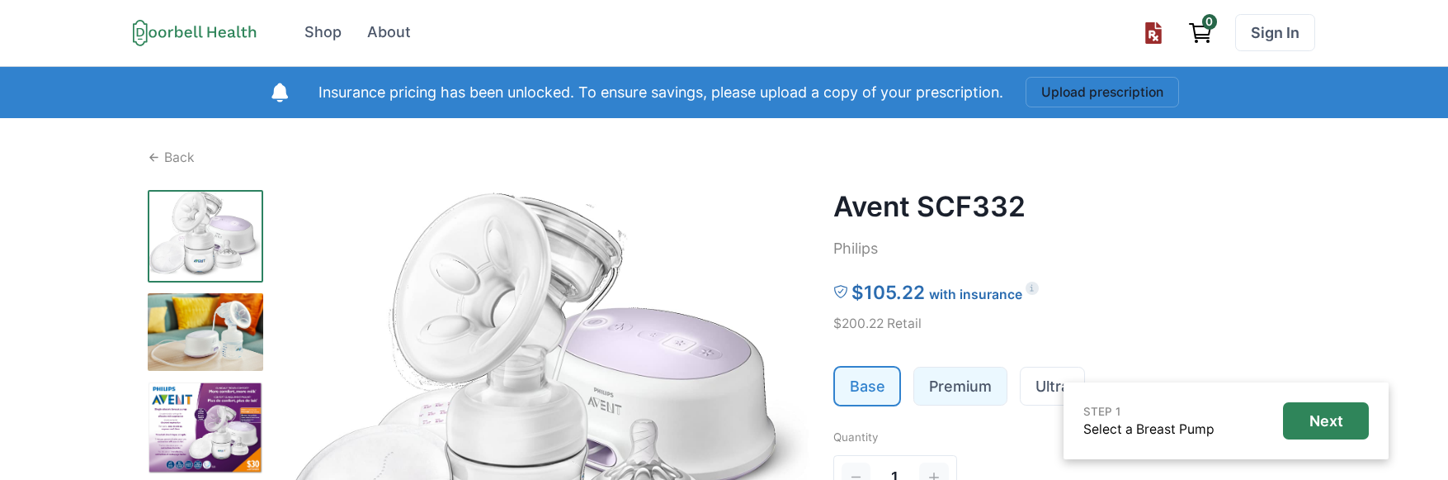
click at [980, 382] on link "Premium" at bounding box center [960, 385] width 92 height 37
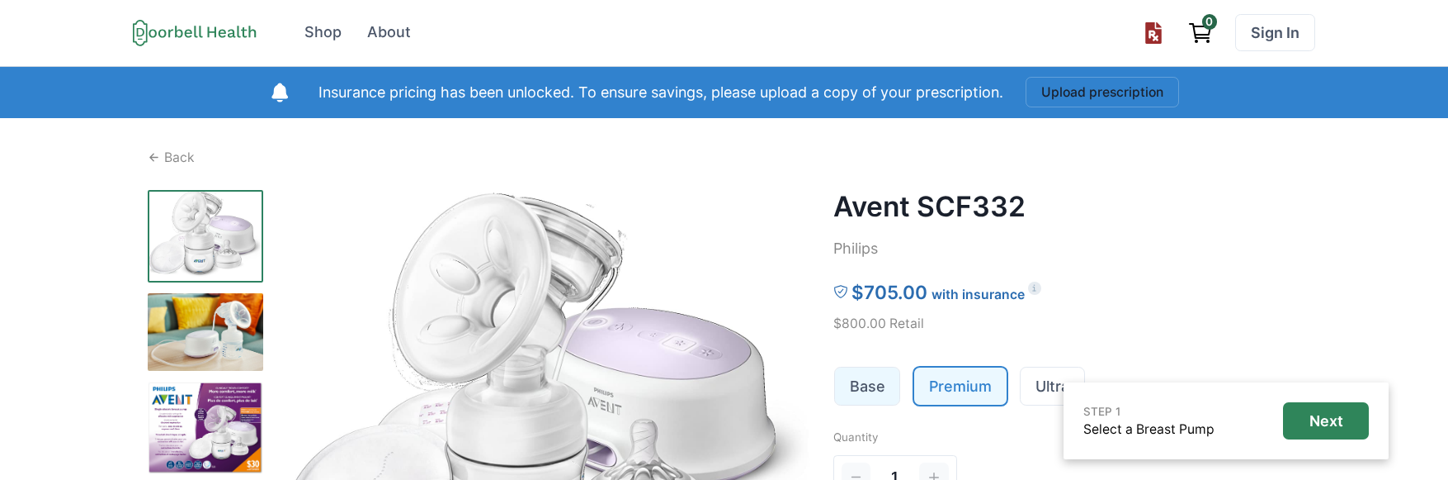
click at [885, 385] on link "Base" at bounding box center [867, 385] width 65 height 37
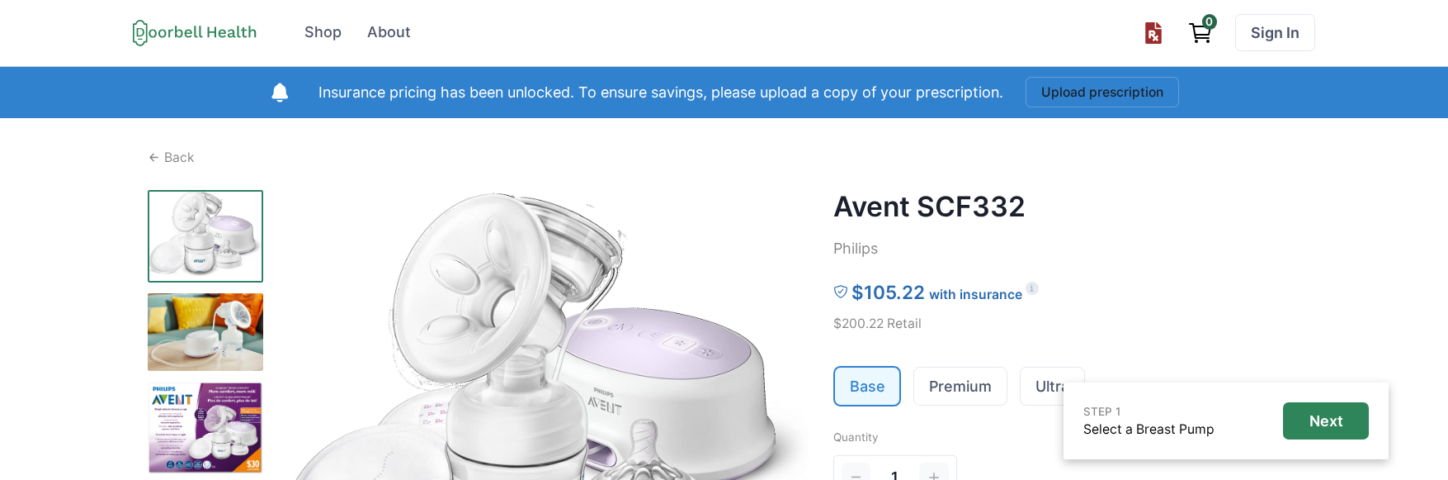
click at [965, 218] on h2 "Avent SCF332" at bounding box center [1068, 206] width 468 height 33
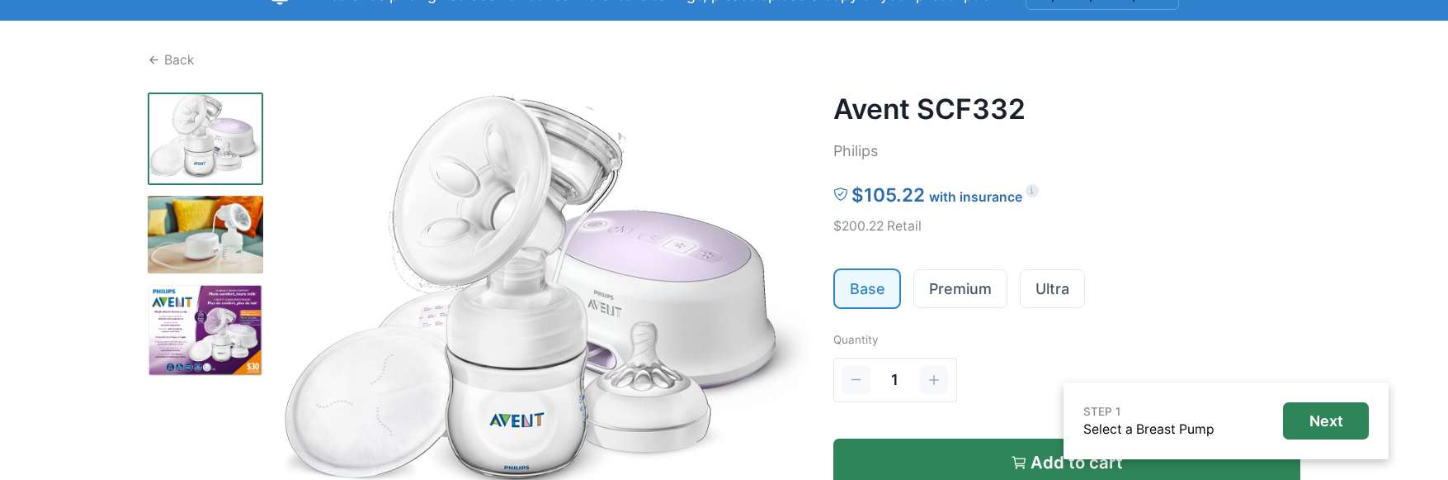
scroll to position [198, 0]
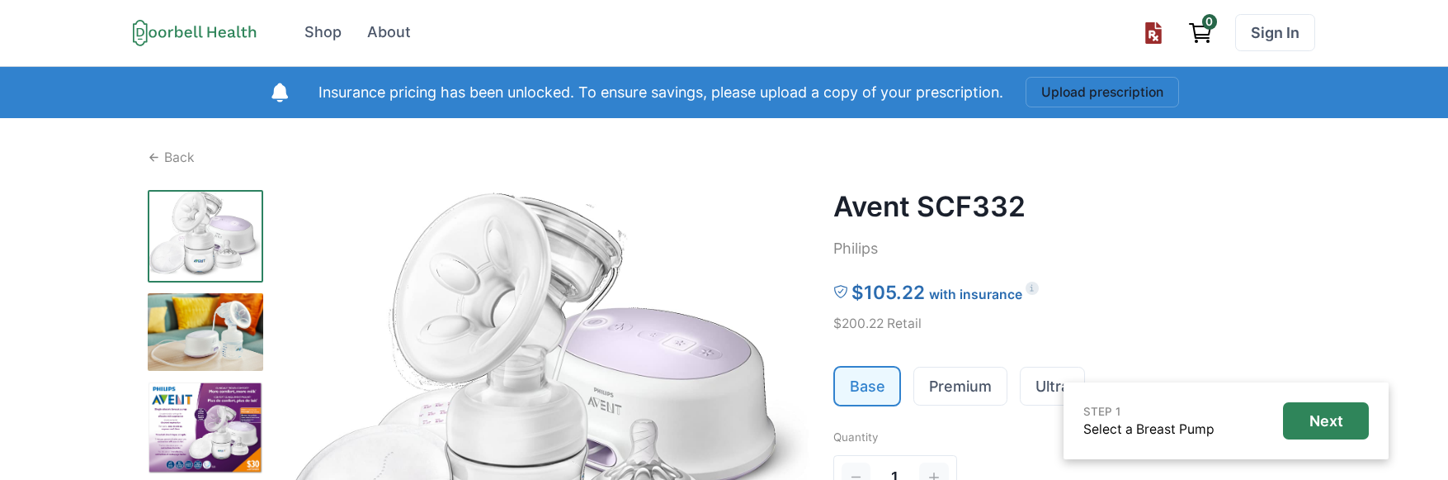
scroll to position [297, 0]
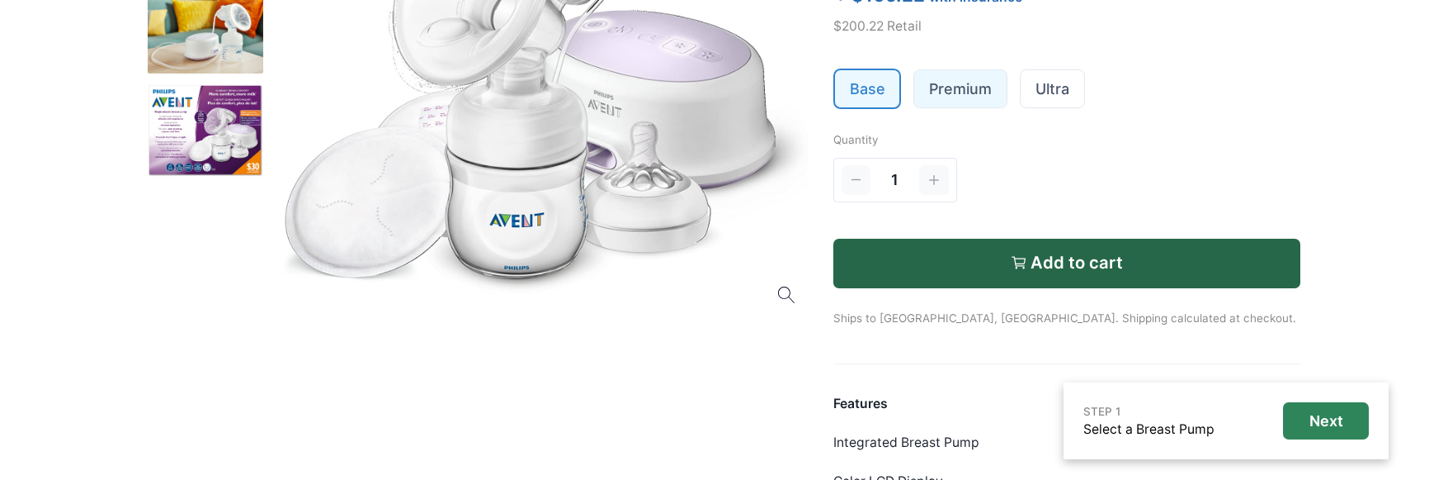
click at [974, 87] on link "Premium" at bounding box center [960, 88] width 92 height 37
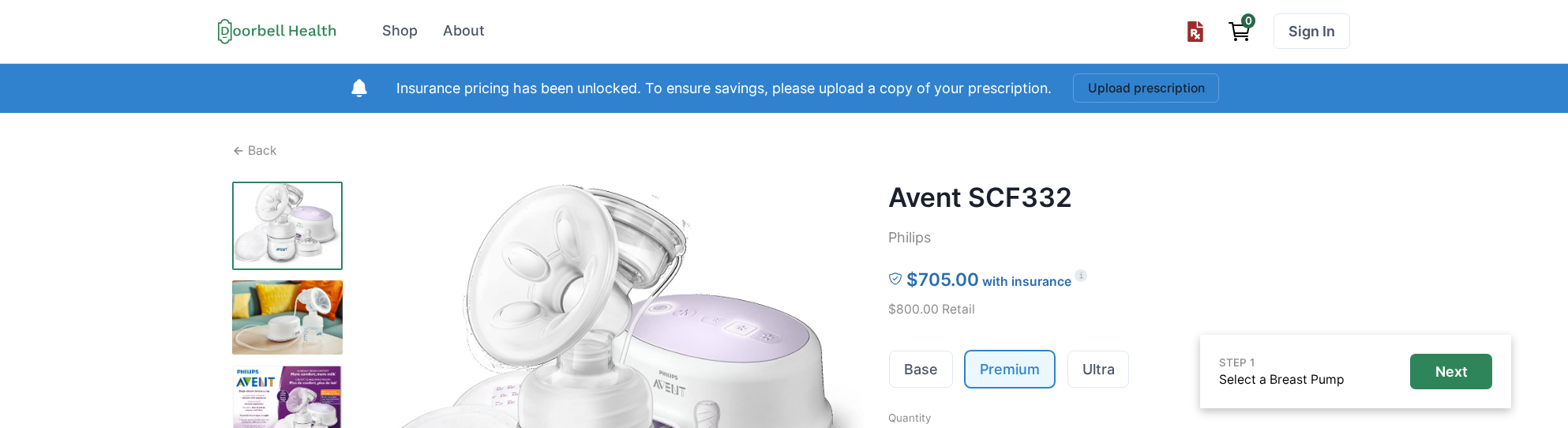
click at [1014, 208] on h2 "Avent SCF332" at bounding box center [1112, 197] width 448 height 32
